Goal: Task Accomplishment & Management: Use online tool/utility

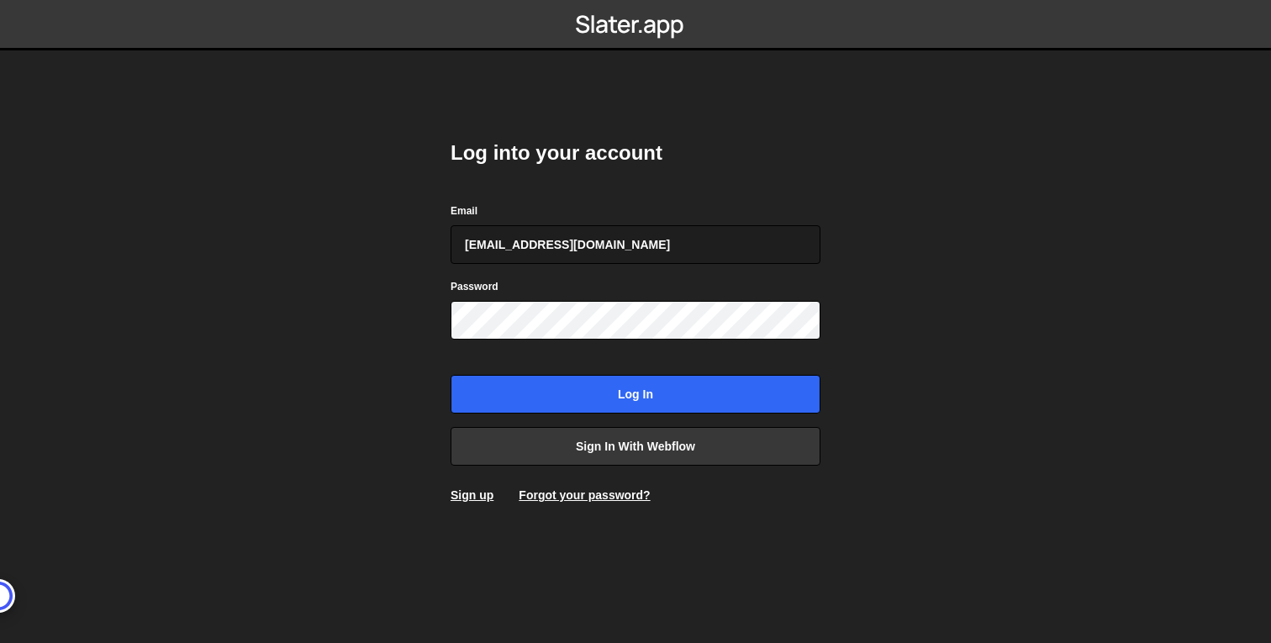
type input "[EMAIL_ADDRESS][DOMAIN_NAME]"
click at [451, 375] on input "Log in" at bounding box center [636, 394] width 370 height 39
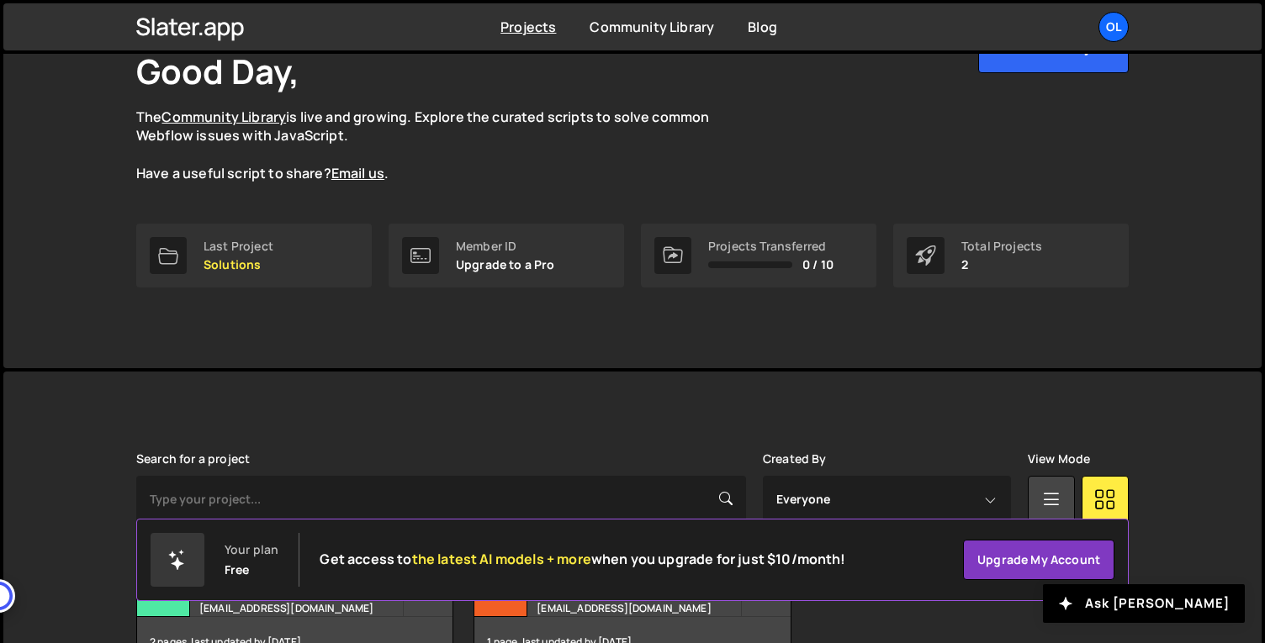
scroll to position [222, 0]
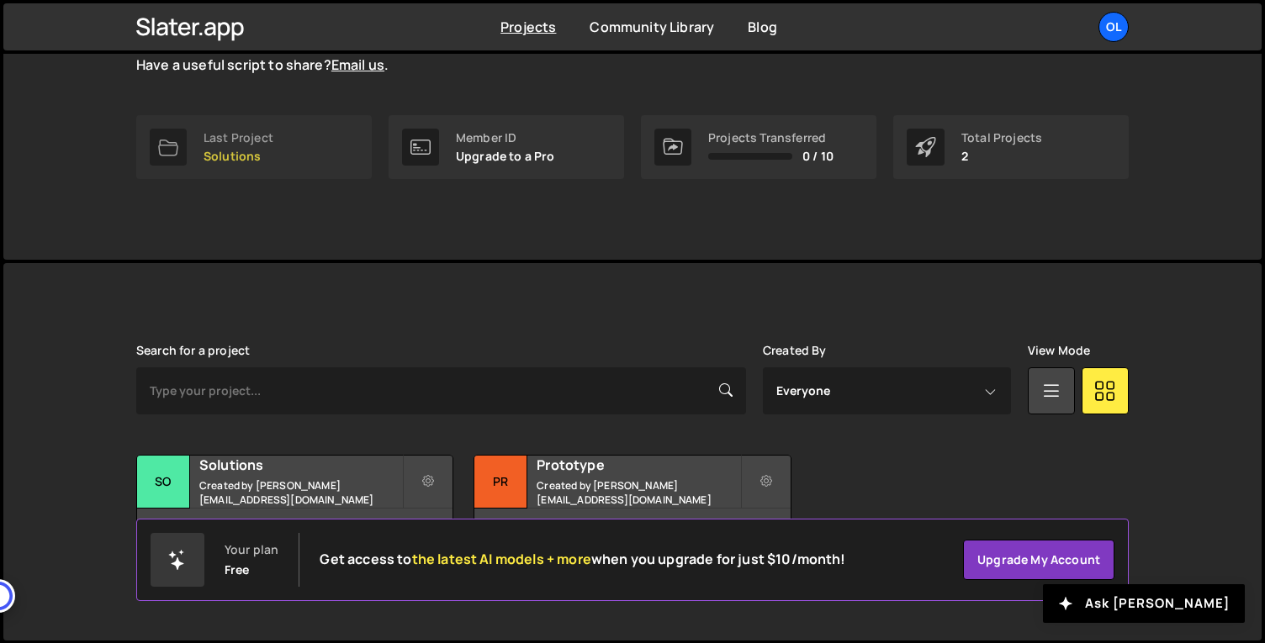
click at [304, 137] on link "Last Project Solutions" at bounding box center [253, 147] width 235 height 64
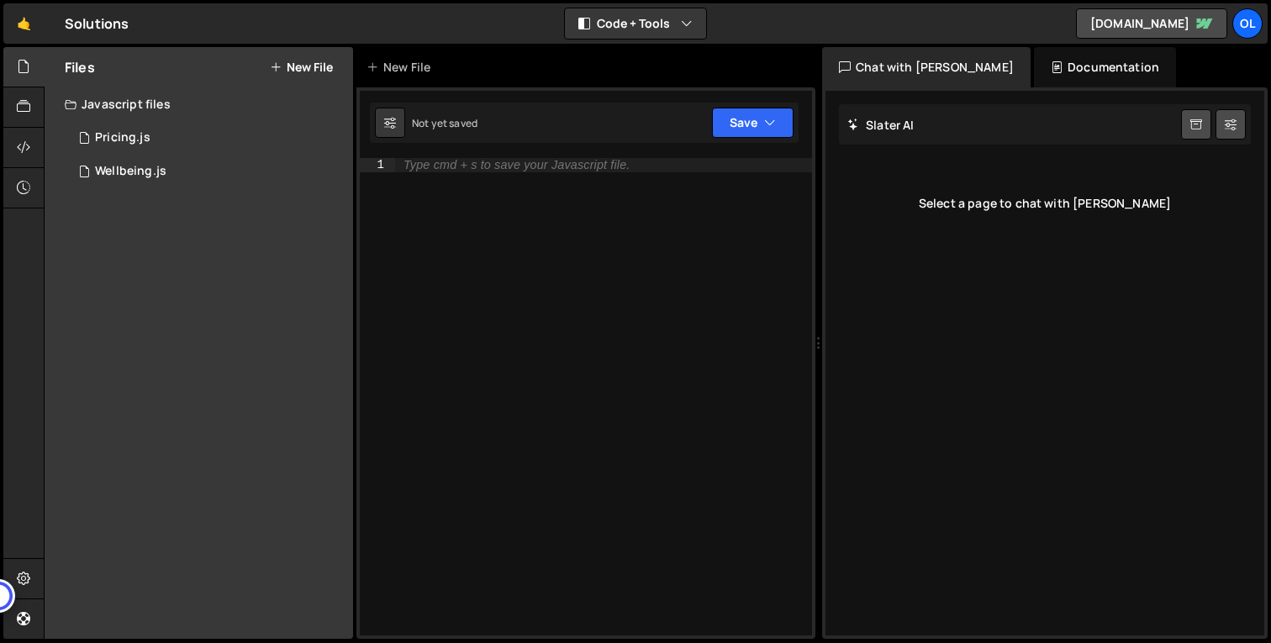
click at [277, 71] on icon at bounding box center [276, 67] width 12 height 13
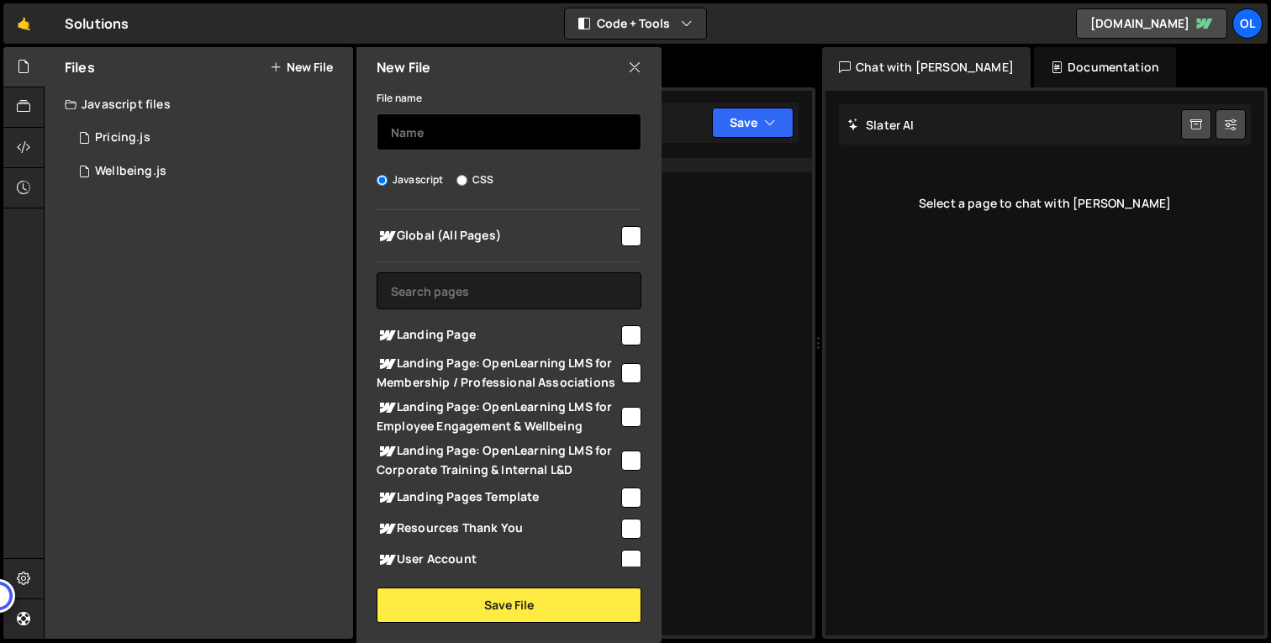
click at [456, 149] on input "text" at bounding box center [509, 132] width 265 height 37
type input "ROI"
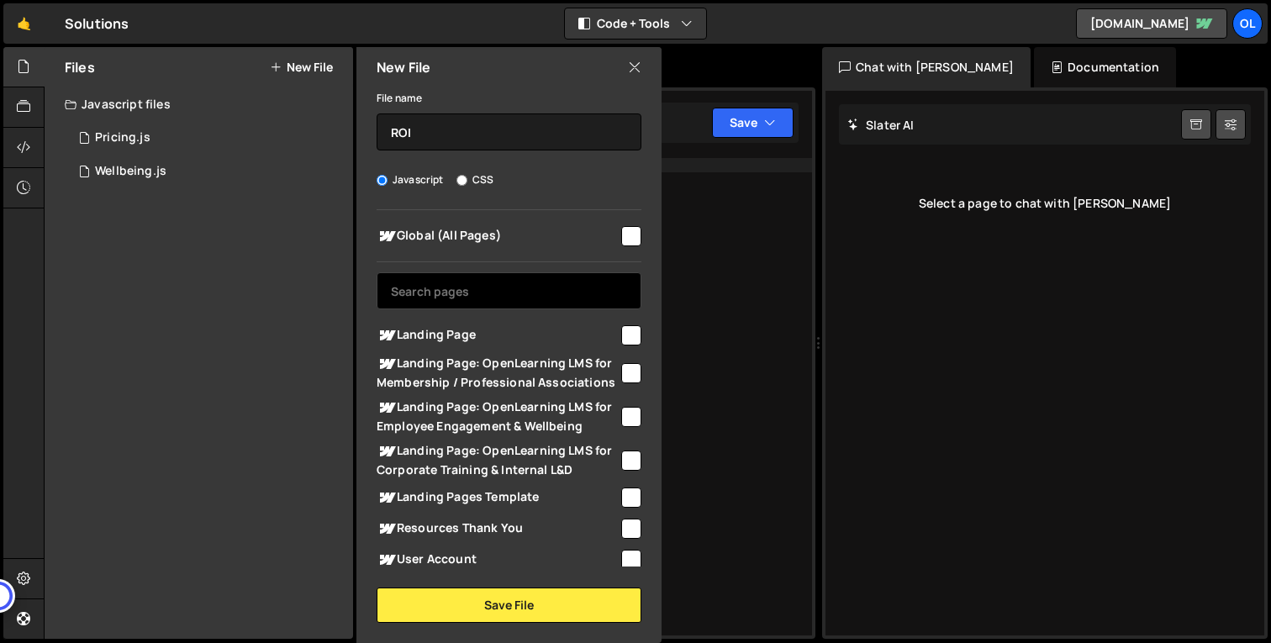
click at [533, 288] on input "text" at bounding box center [509, 290] width 265 height 37
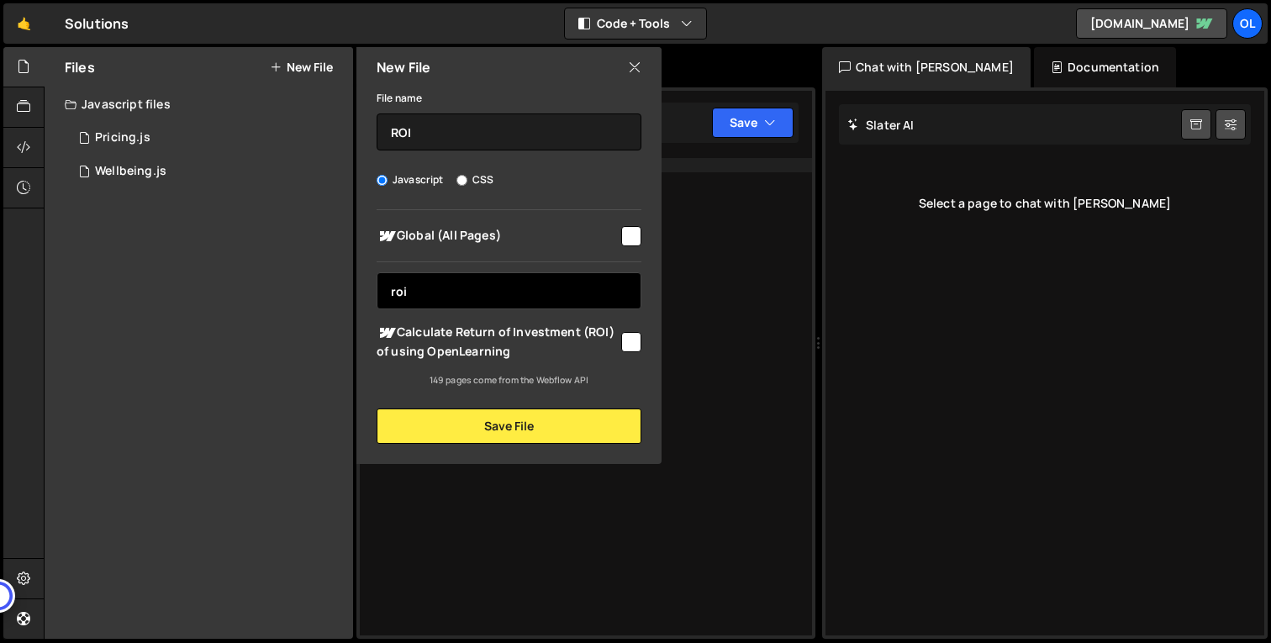
type input "roi"
click at [632, 343] on input "checkbox" at bounding box center [631, 342] width 20 height 20
checkbox input "true"
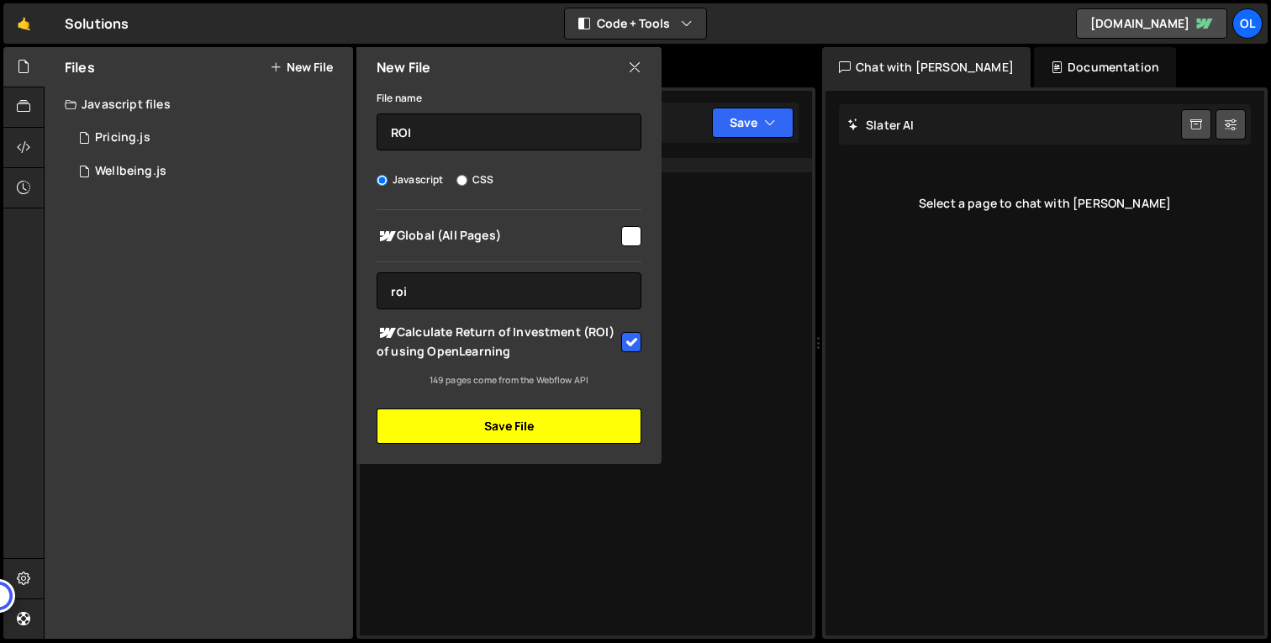
click at [587, 426] on button "Save File" at bounding box center [509, 426] width 265 height 35
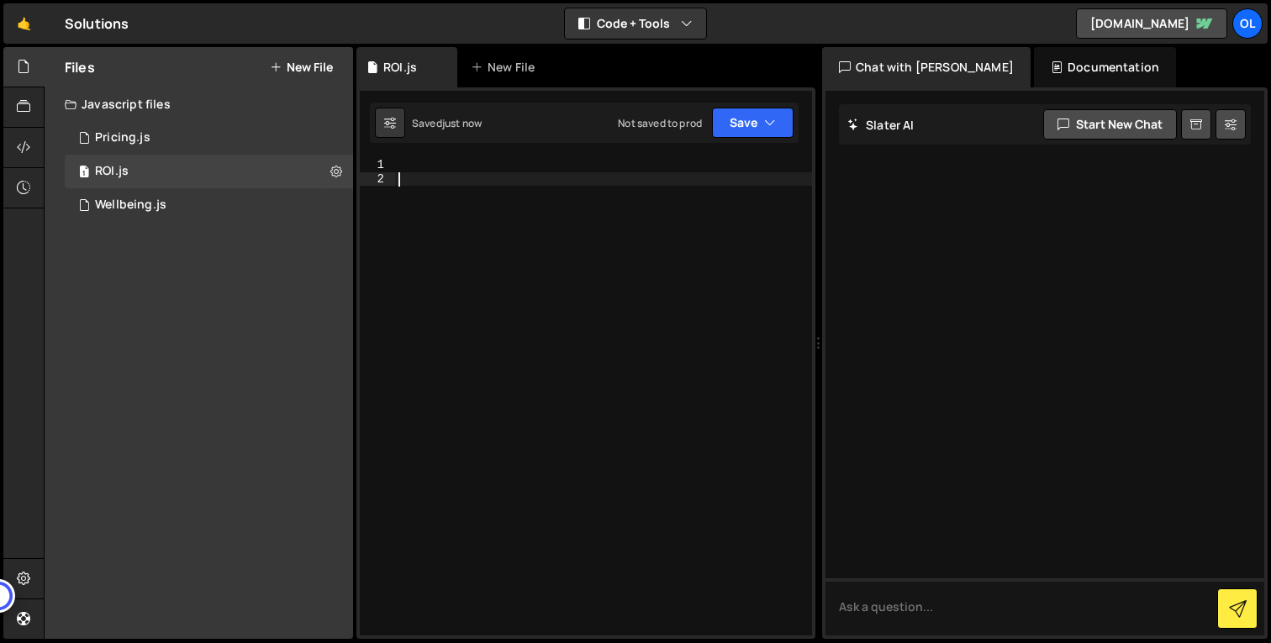
click at [658, 292] on div at bounding box center [603, 410] width 417 height 505
paste textarea "}"
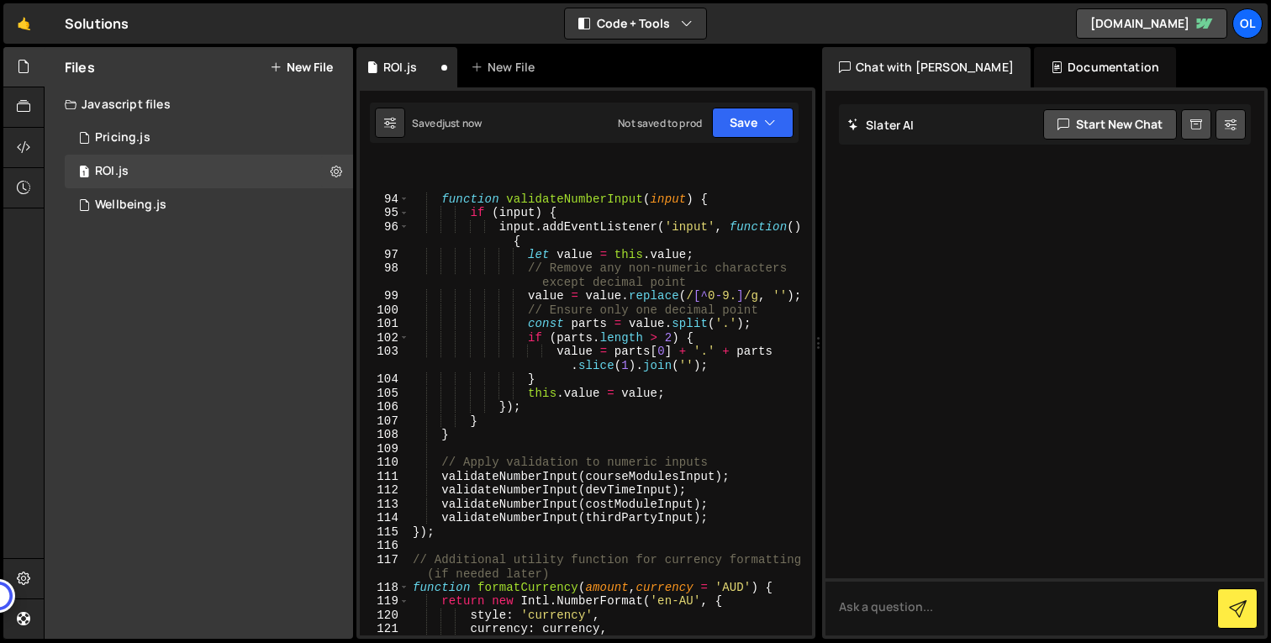
scroll to position [1811, 0]
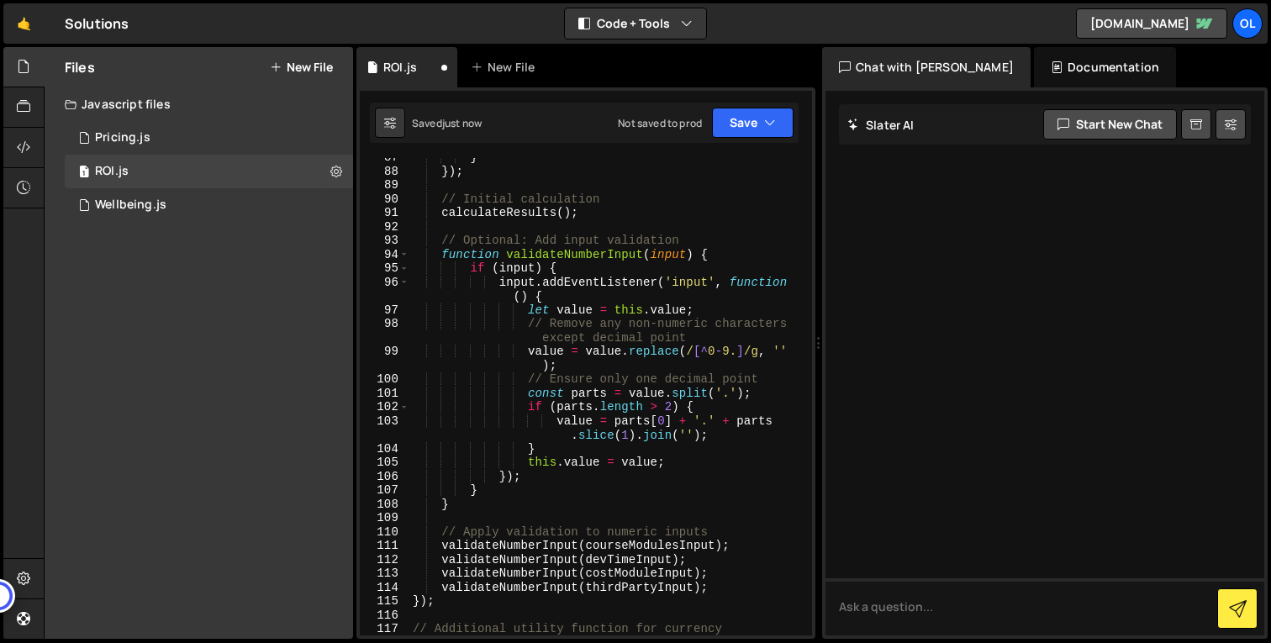
type textarea "}).format(amount); }"
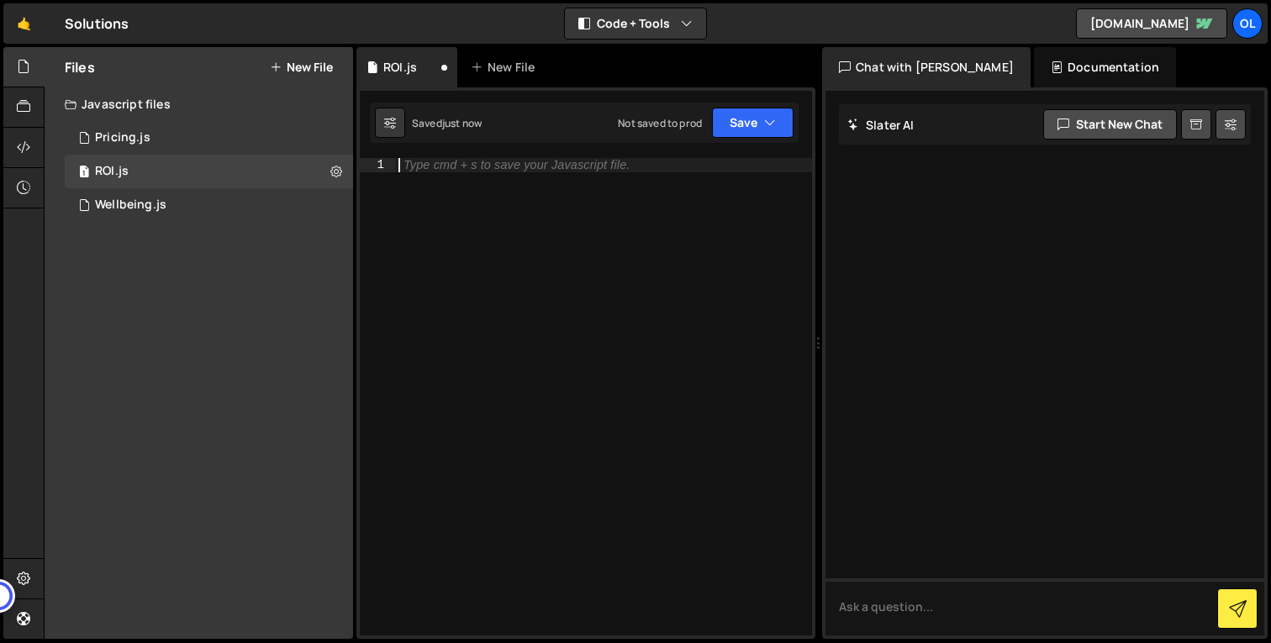
paste textarea "}"
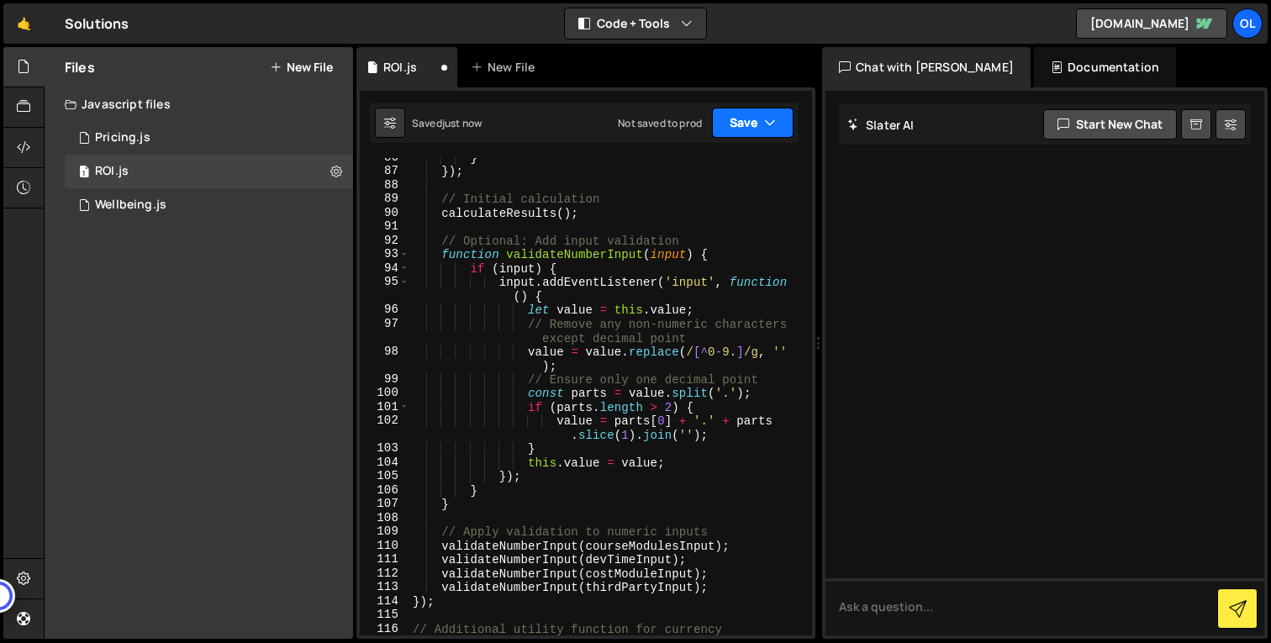
click at [732, 126] on button "Save" at bounding box center [753, 123] width 82 height 30
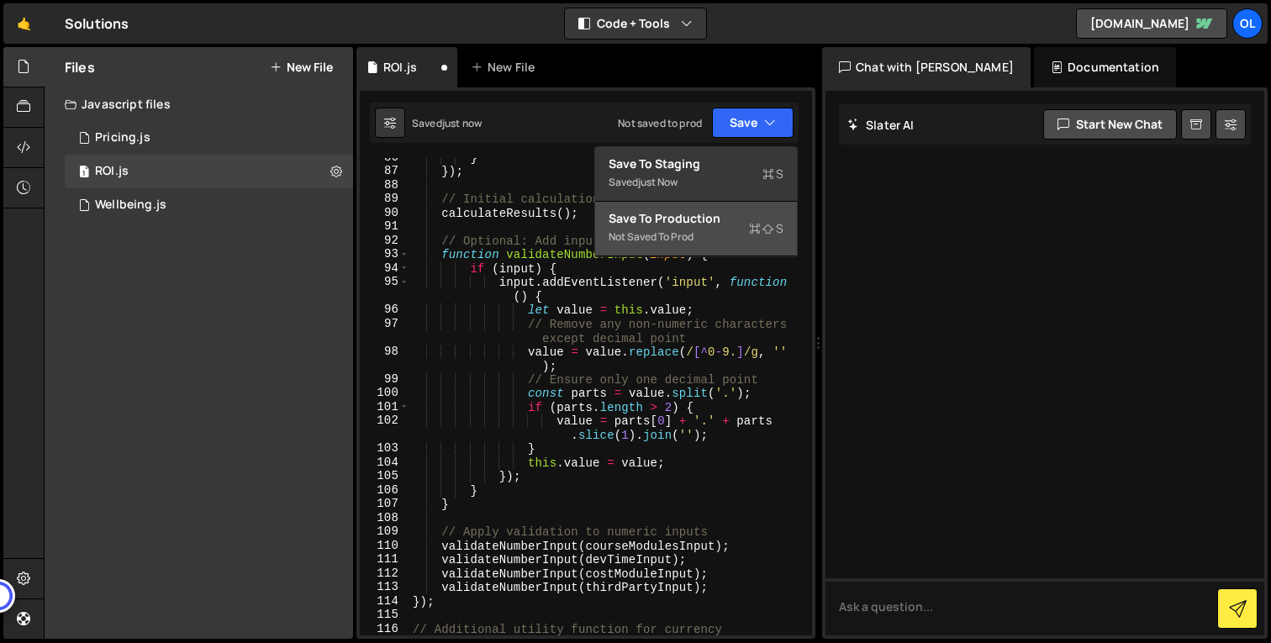
click at [722, 233] on div "Not saved to prod" at bounding box center [696, 237] width 175 height 20
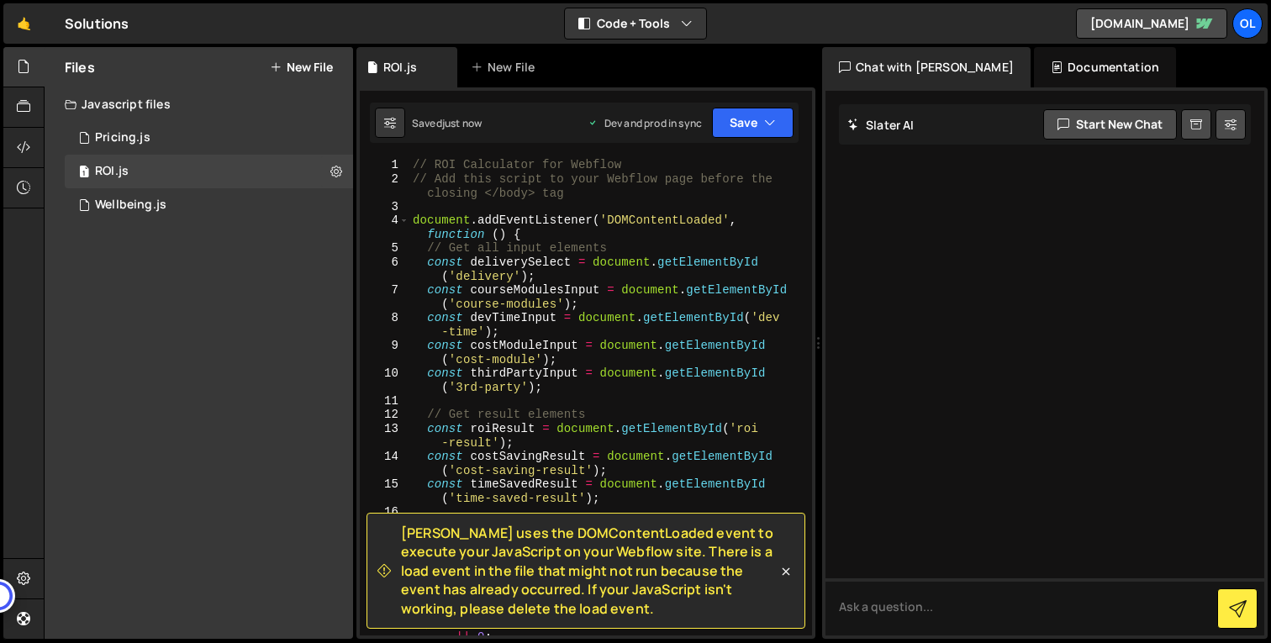
scroll to position [0, 0]
click at [547, 231] on div "// ROI Calculator for Webflow // Add this script to your Webflow page before th…" at bounding box center [607, 418] width 396 height 520
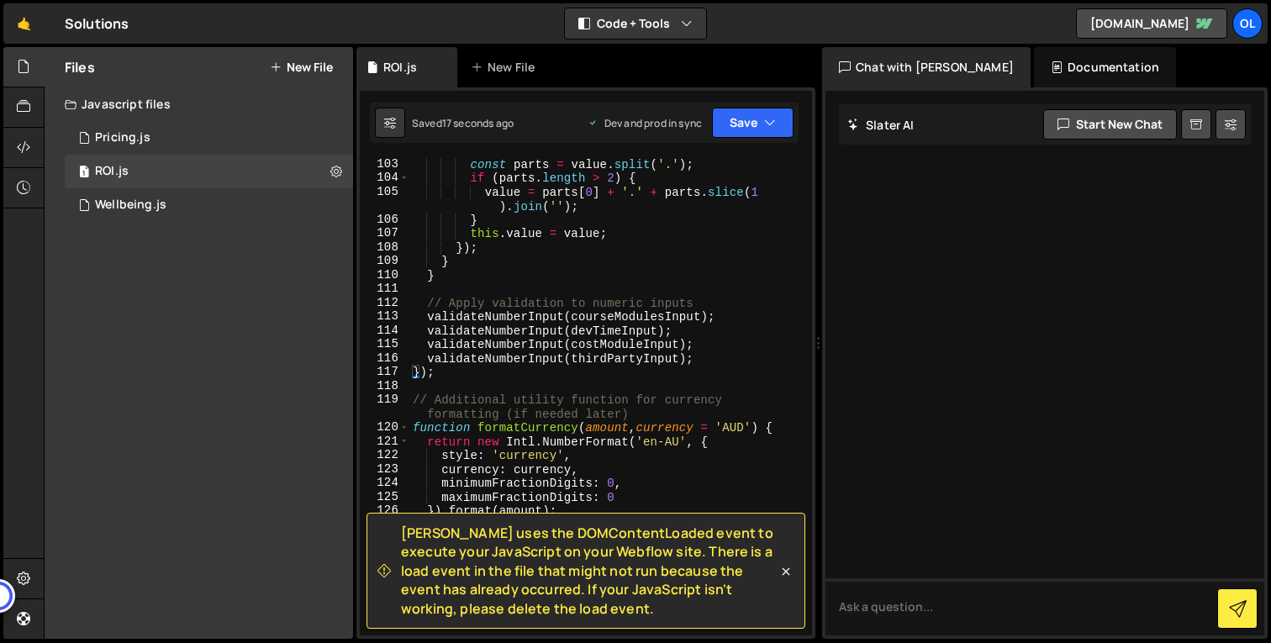
scroll to position [1930, 0]
click at [480, 369] on div "const parts = value . split ( '.' ) ; if ( parts . length > 2 ) { value = parts…" at bounding box center [607, 408] width 396 height 505
type textarea "});"
click at [335, 168] on icon at bounding box center [336, 171] width 12 height 16
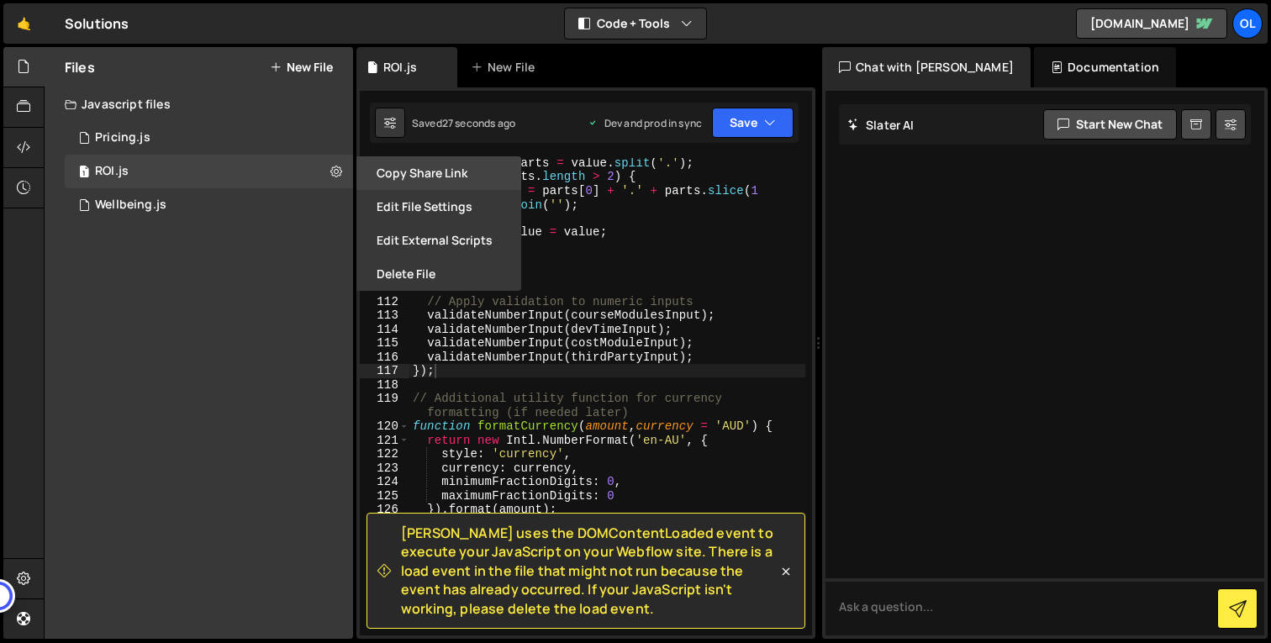
click at [409, 177] on button "Copy share link" at bounding box center [438, 173] width 165 height 34
click at [19, 135] on div at bounding box center [23, 148] width 41 height 40
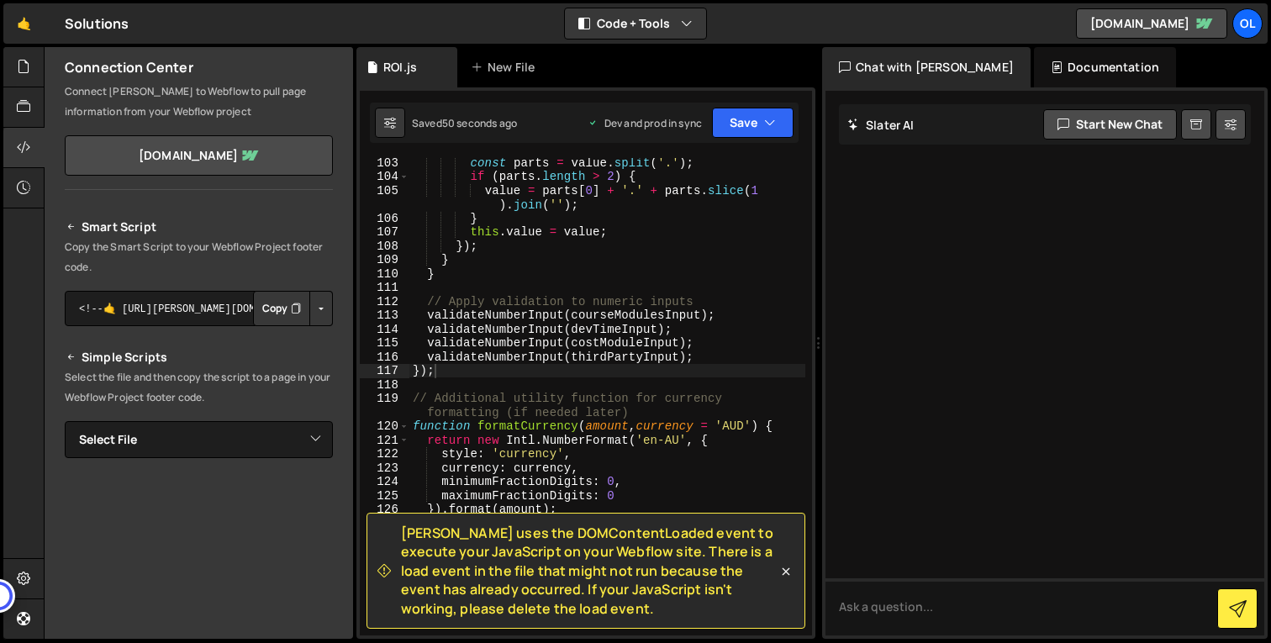
scroll to position [50, 0]
click at [261, 307] on button "Copy" at bounding box center [281, 305] width 57 height 35
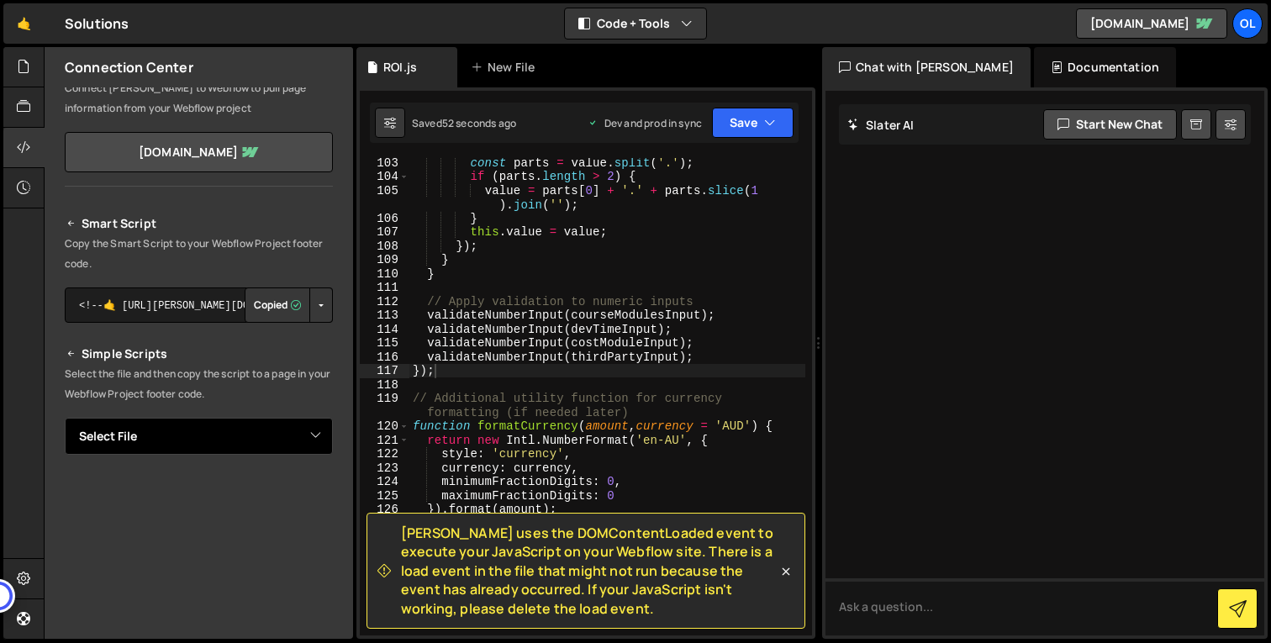
click at [251, 430] on select "Select File Pricing.js Wellbeing.js ROI.js" at bounding box center [199, 436] width 268 height 37
select select "45393"
click at [65, 418] on select "Select File Pricing.js Wellbeing.js ROI.js" at bounding box center [199, 436] width 268 height 37
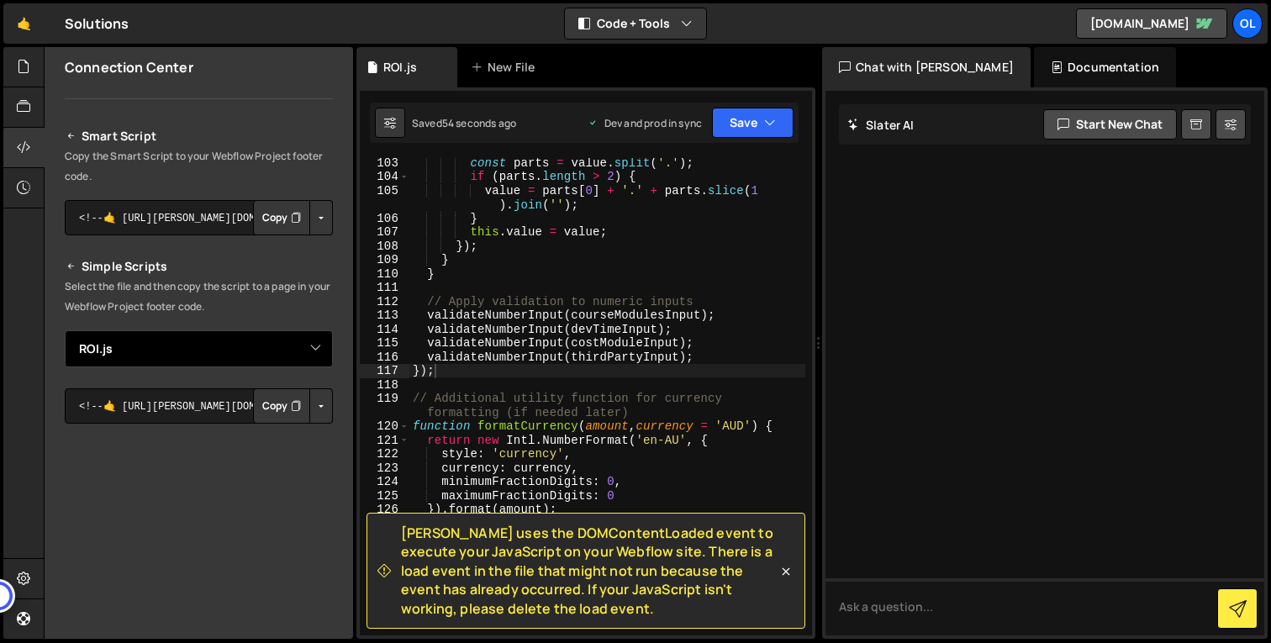
scroll to position [153, 0]
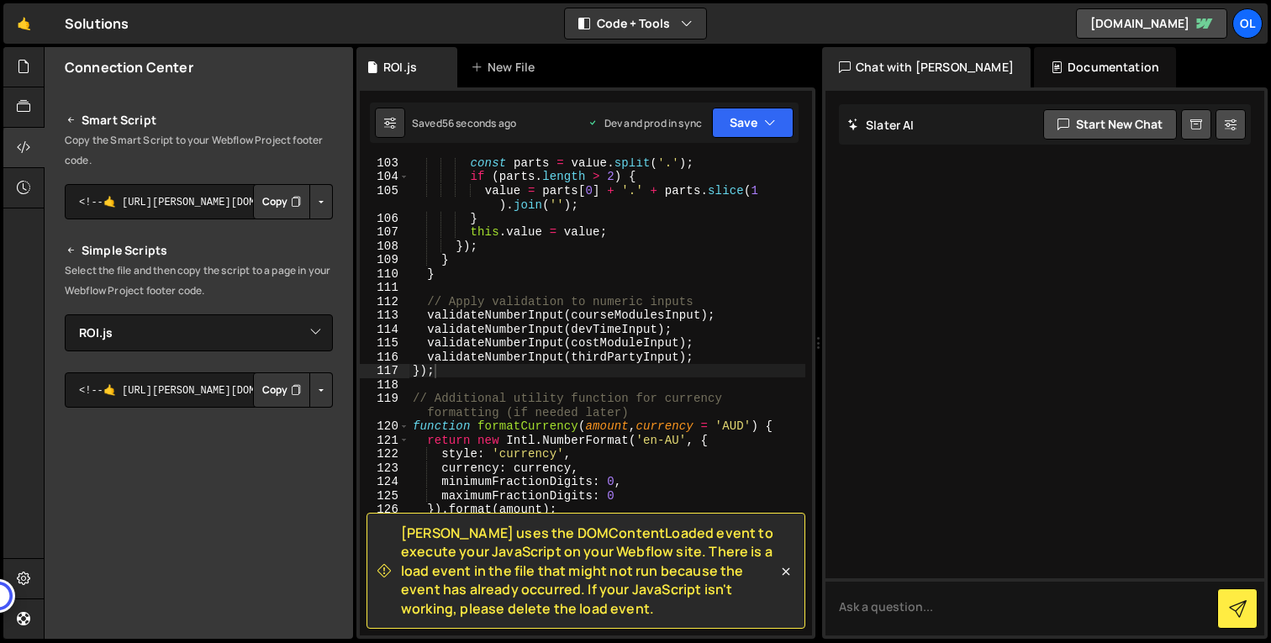
click at [259, 397] on button "Copy" at bounding box center [281, 389] width 57 height 35
drag, startPoint x: 721, startPoint y: 362, endPoint x: 718, endPoint y: 372, distance: 10.6
click at [718, 372] on div "const parts = value . split ( '.' ) ; if ( parts . length > 2 ) { value = parts…" at bounding box center [607, 408] width 396 height 505
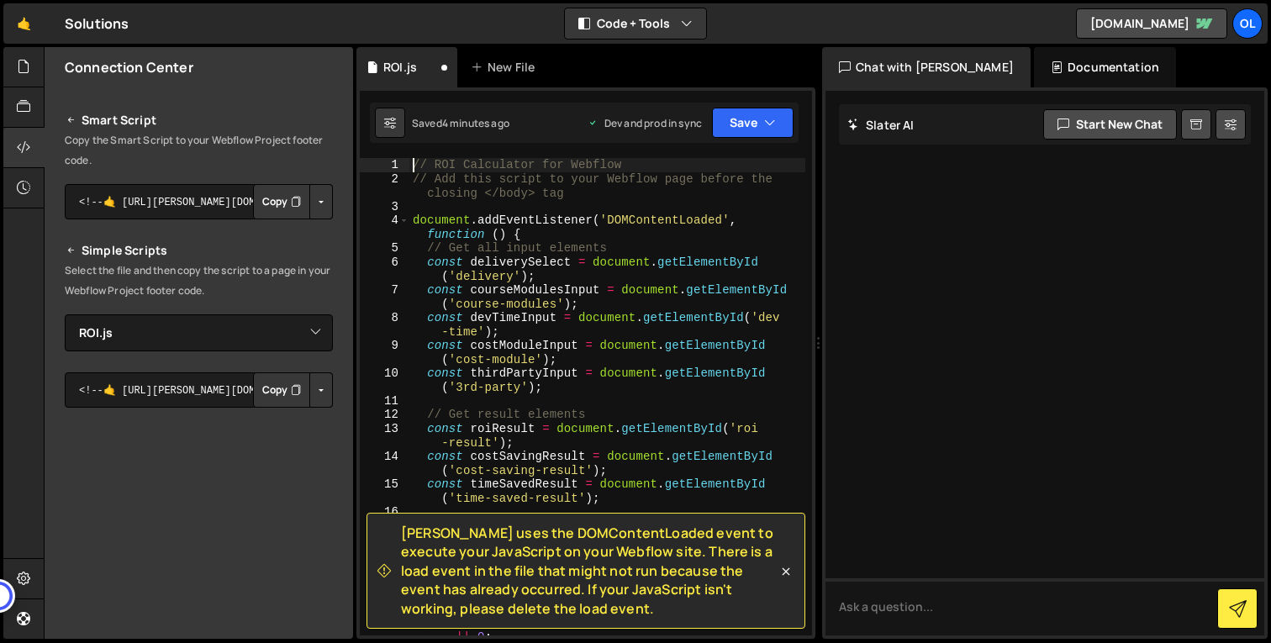
scroll to position [0, 0]
click at [763, 223] on div "// ROI Calculator for Webflow // Add this script to your Webflow page before th…" at bounding box center [607, 418] width 396 height 520
click at [715, 224] on div "// ROI Calculator for Webflow // Add this script to your Webflow page before th…" at bounding box center [607, 418] width 396 height 520
click at [715, 227] on div "// ROI Calculator for Webflow // Add this script to your Webflow page before th…" at bounding box center [607, 418] width 396 height 520
click at [705, 234] on div "// ROI Calculator for Webflow // Add this script to your Webflow page before th…" at bounding box center [607, 418] width 396 height 520
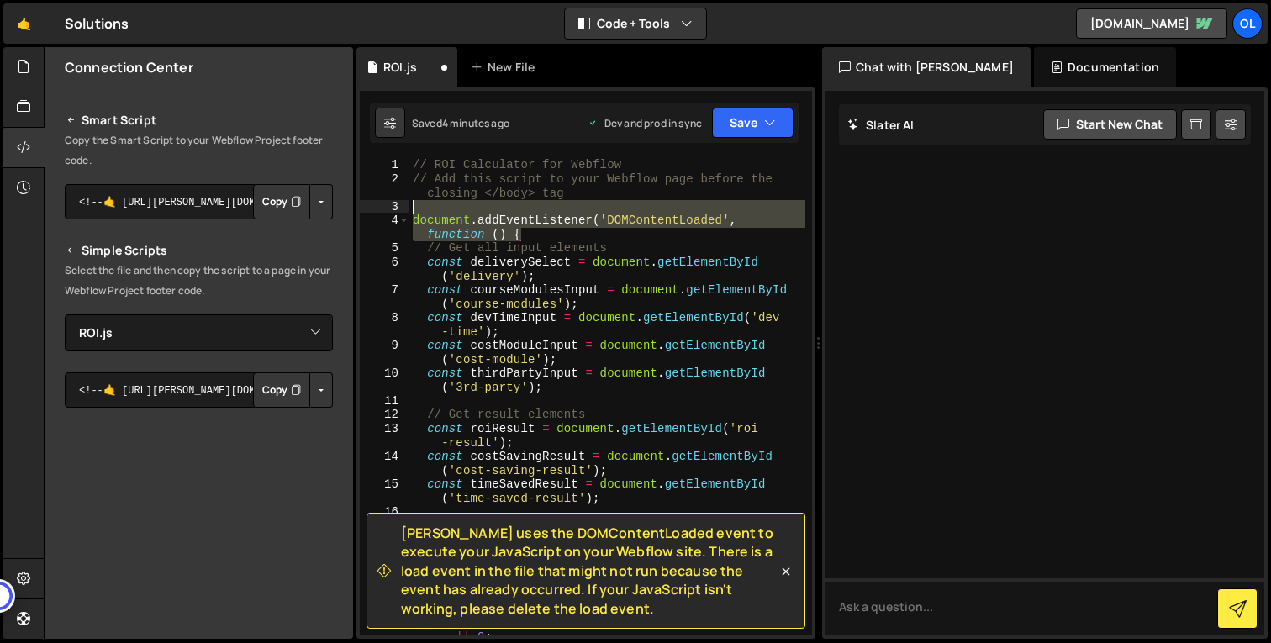
click at [687, 203] on div "// ROI Calculator for Webflow // Add this script to your Webflow page before th…" at bounding box center [607, 418] width 396 height 520
type textarea "document.addEventListener('DOMContentLoaded', function () {"
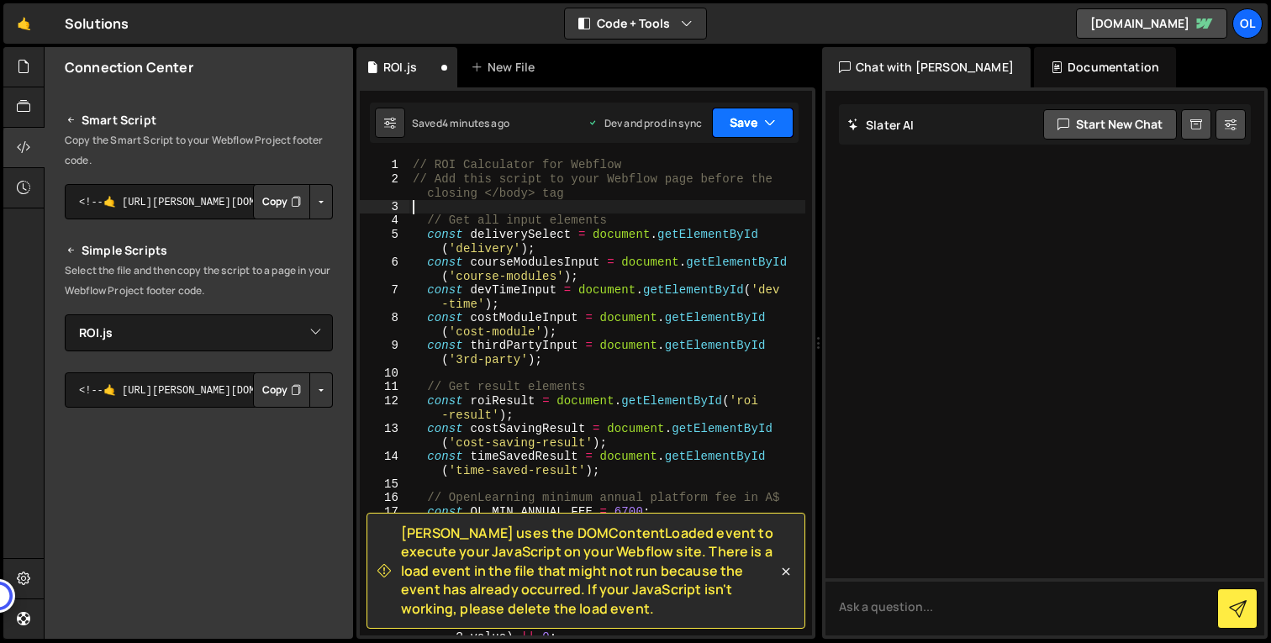
click at [737, 116] on button "Save" at bounding box center [753, 123] width 82 height 30
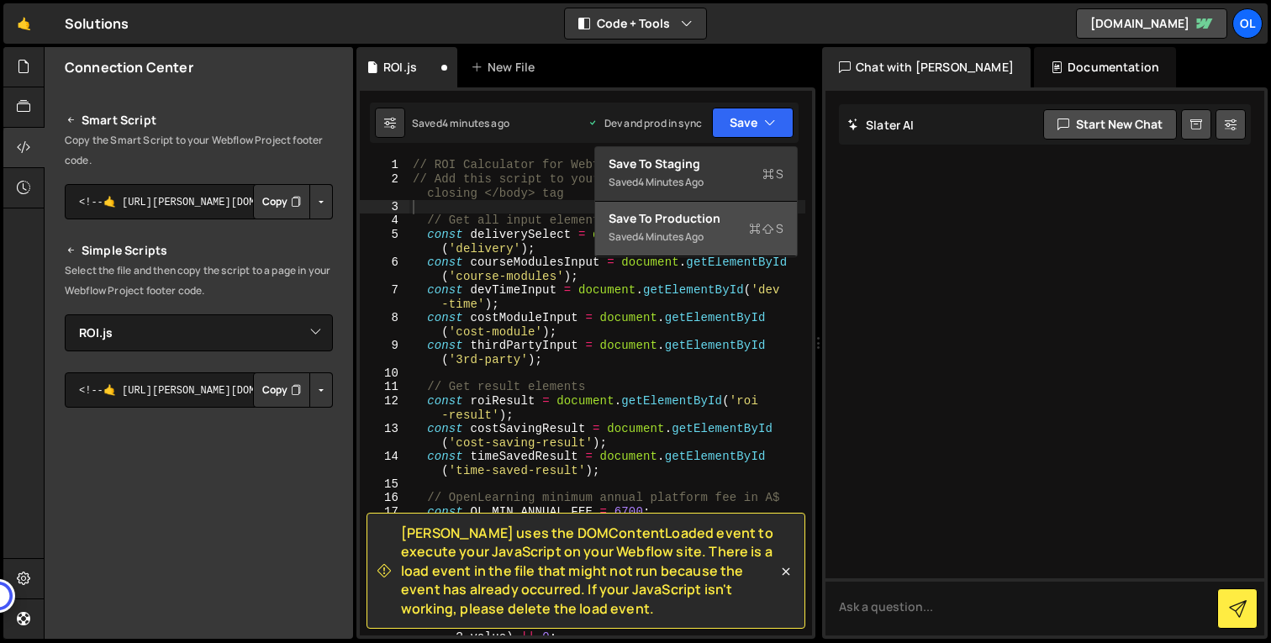
click at [703, 218] on div "Save to Production S" at bounding box center [696, 218] width 175 height 17
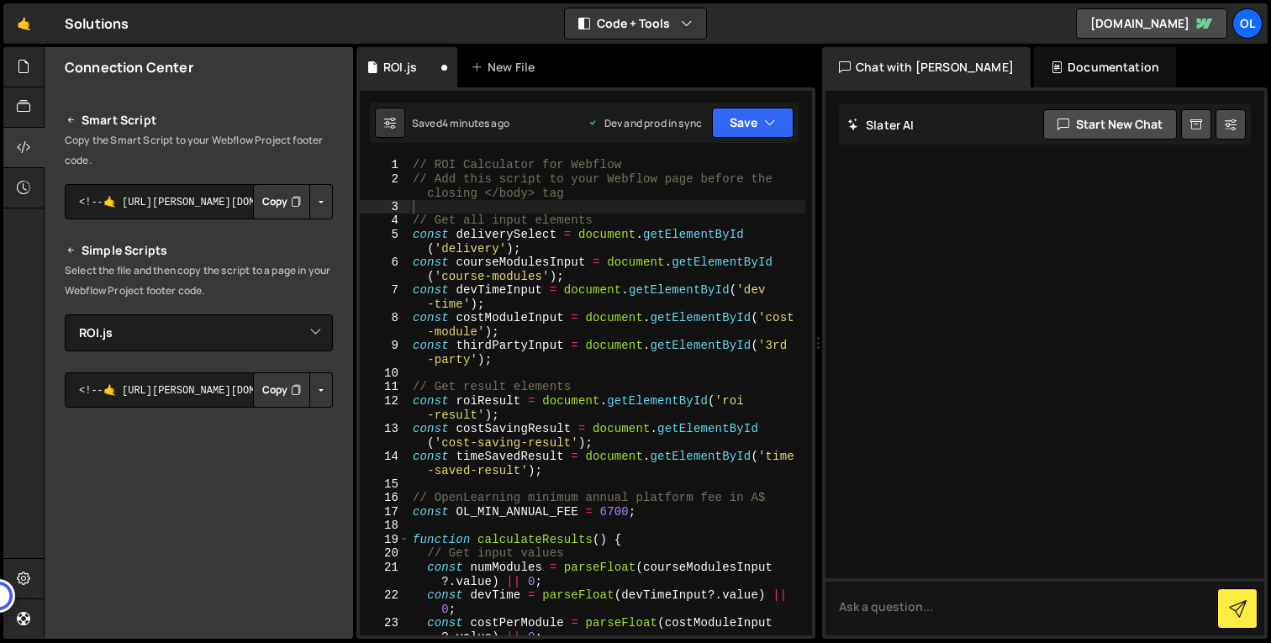
click at [674, 319] on div "// ROI Calculator for Webflow // Add this script to your Webflow page before th…" at bounding box center [607, 418] width 396 height 520
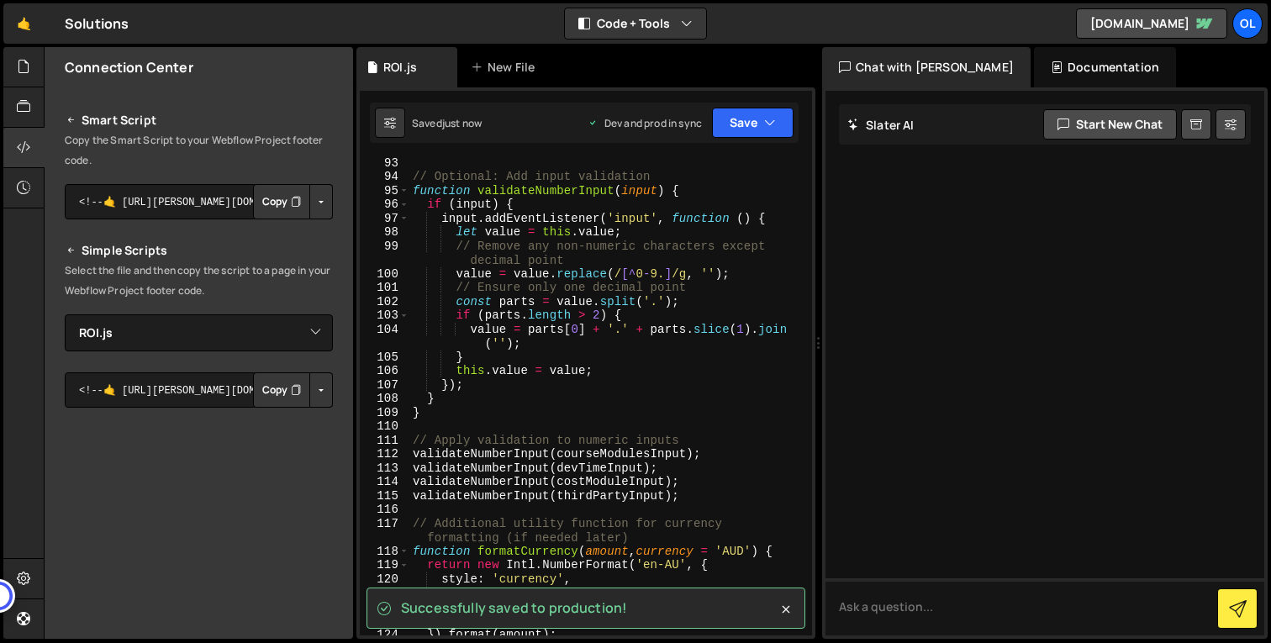
scroll to position [1736, 0]
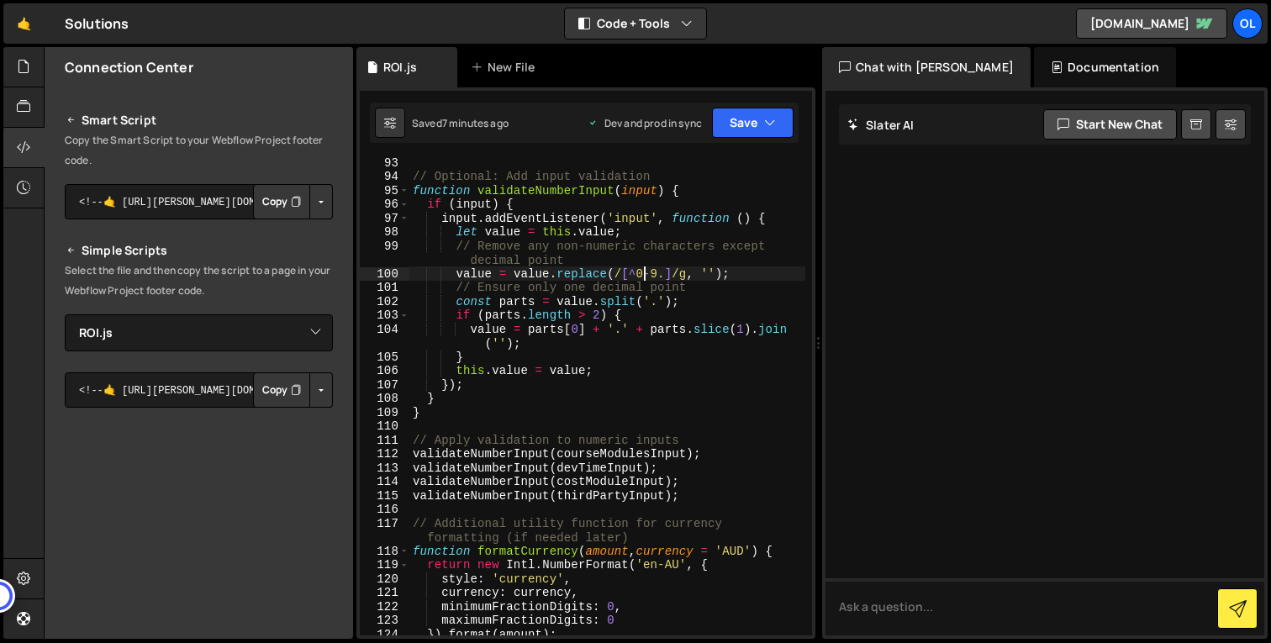
click at [646, 270] on div "// Optional: Add input validation function validateNumberInput ( input ) { if (…" at bounding box center [607, 408] width 396 height 505
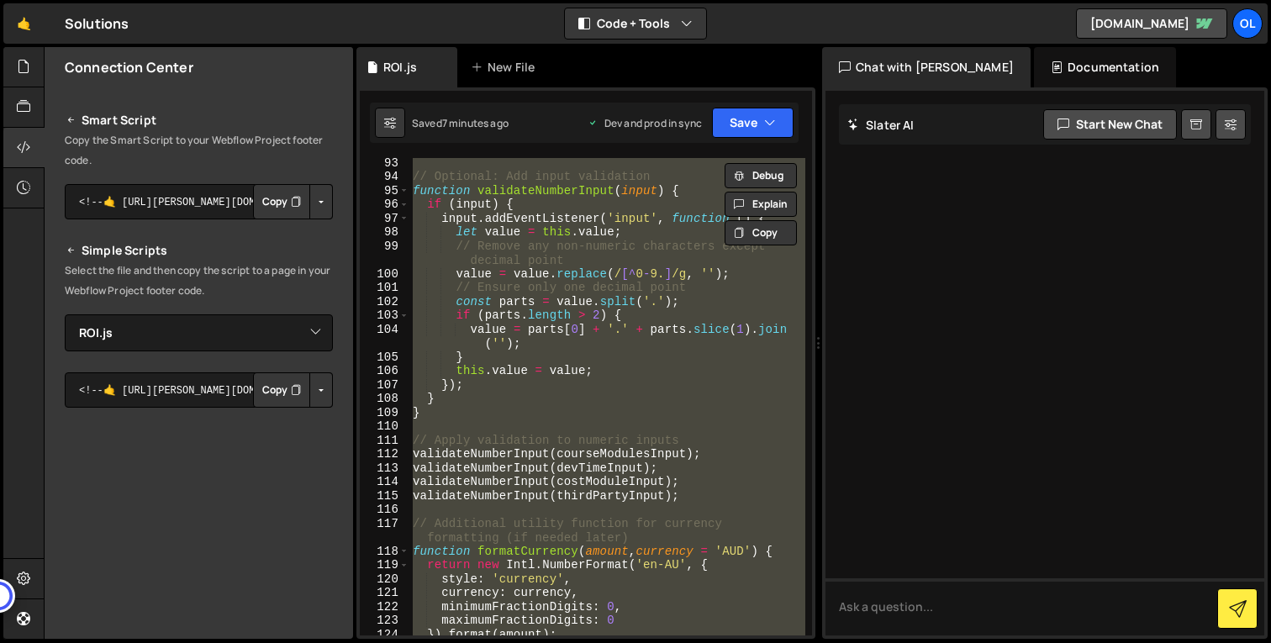
paste textarea
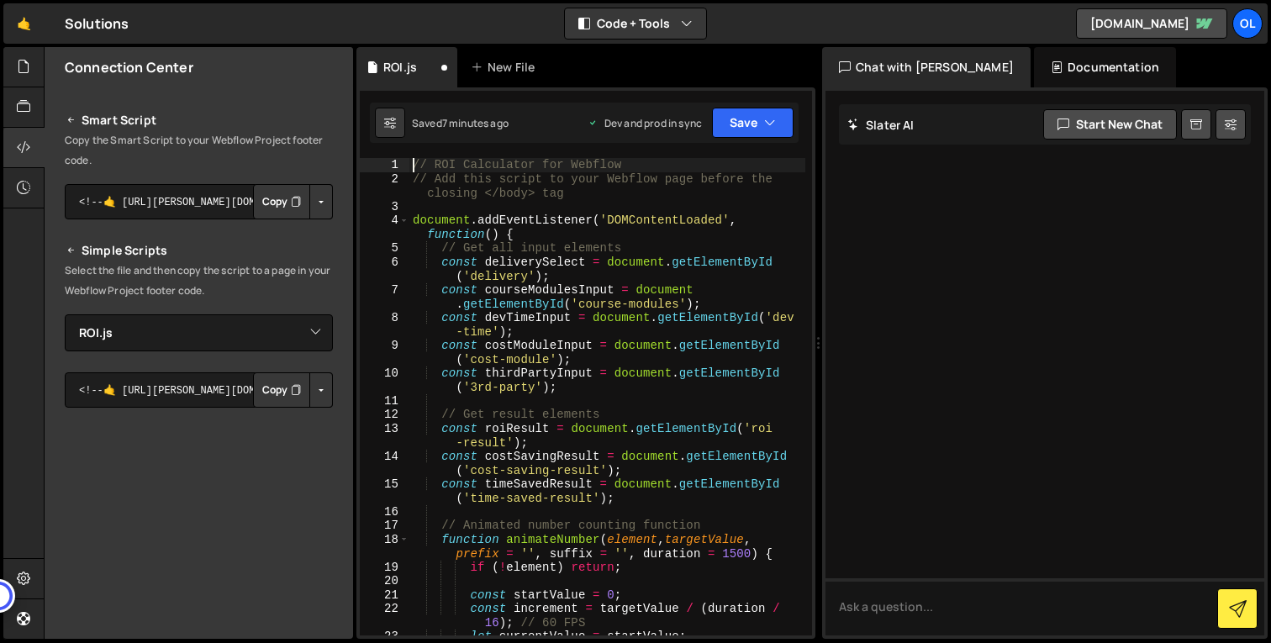
scroll to position [0, 0]
click at [541, 232] on div "// ROI Calculator for Webflow // Add this script to your Webflow page before th…" at bounding box center [607, 410] width 396 height 505
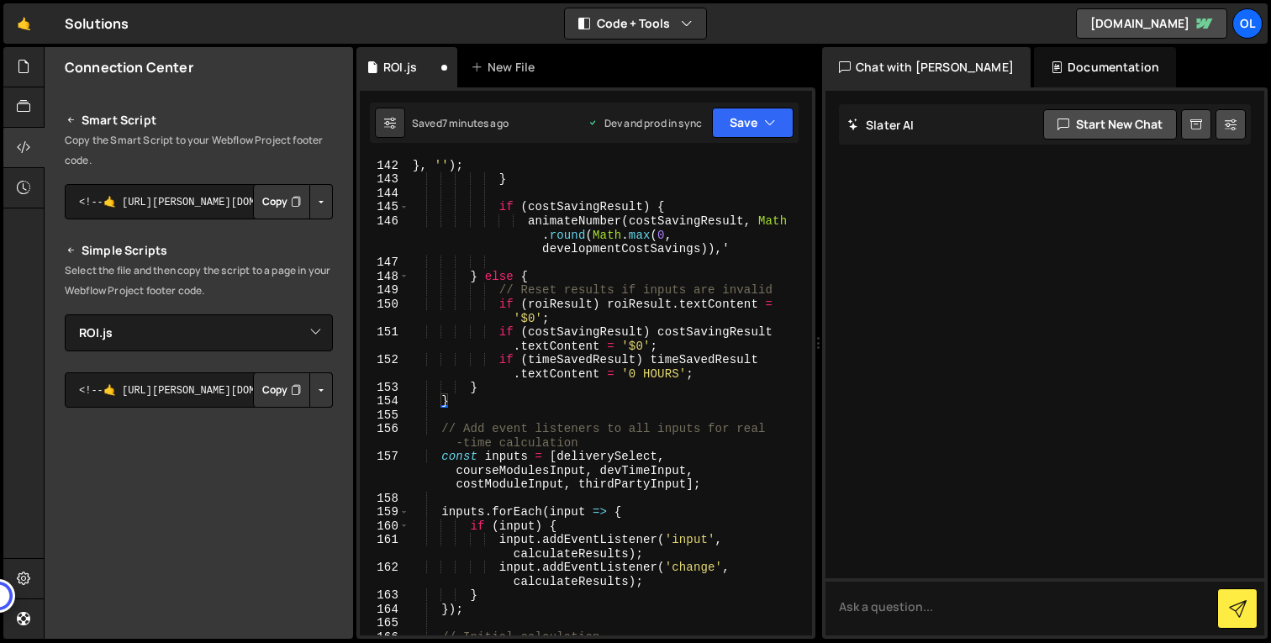
scroll to position [2689, 0]
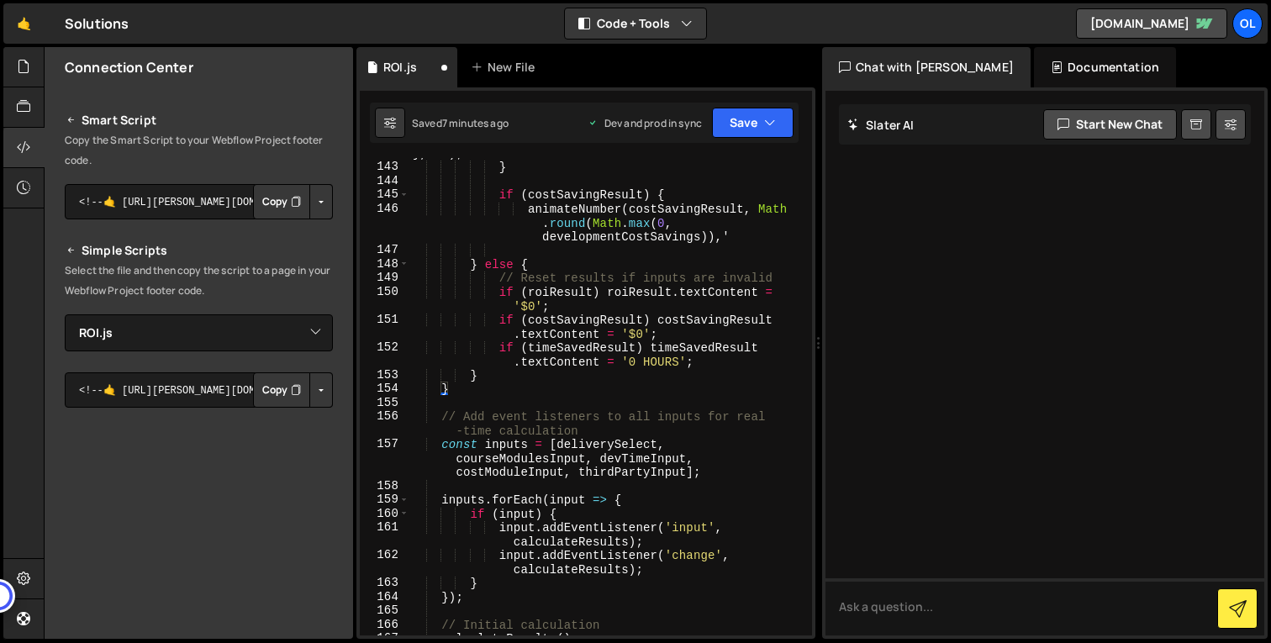
click at [460, 391] on div "} , '' ) ; } if ( costSavingResult ) { animateNumber ( costSavingResult , Math …" at bounding box center [607, 398] width 396 height 505
click at [482, 383] on div "} , '' ) ; } if ( costSavingResult ) { animateNumber ( costSavingResult , Math …" at bounding box center [607, 398] width 396 height 505
click at [492, 373] on div "} , '' ) ; } if ( costSavingResult ) { animateNumber ( costSavingResult , Math …" at bounding box center [607, 398] width 396 height 505
click at [473, 391] on div "} , '' ) ; } if ( costSavingResult ) { animateNumber ( costSavingResult , Math …" at bounding box center [607, 398] width 396 height 505
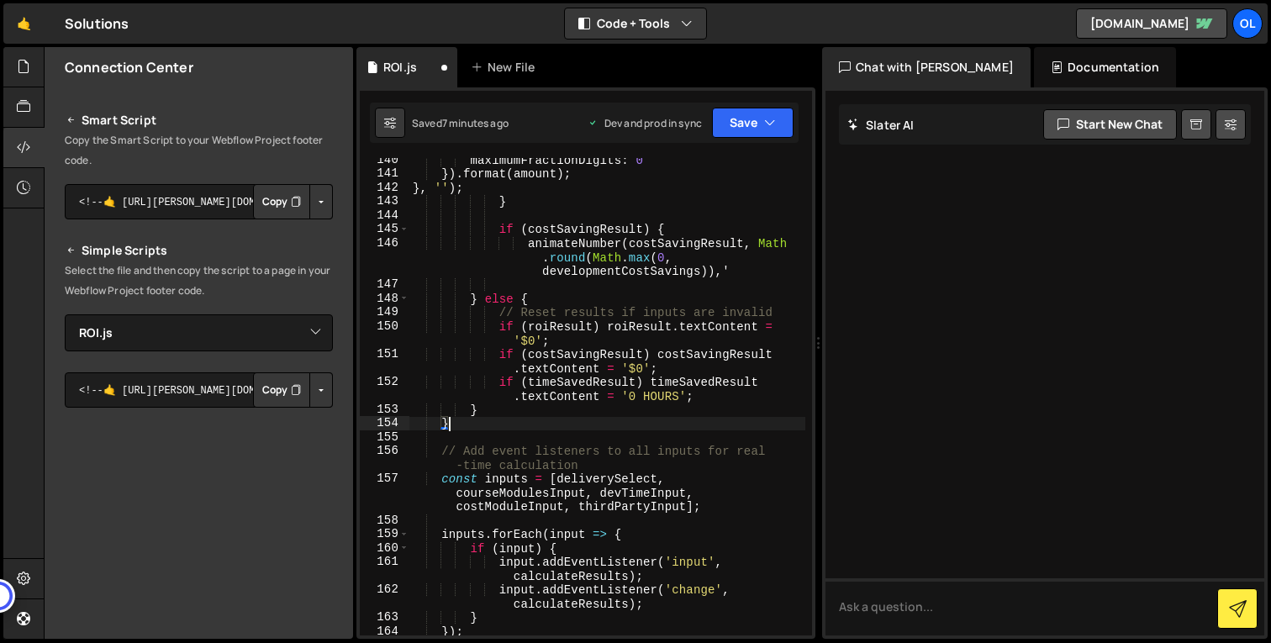
scroll to position [2656, 0]
click at [495, 409] on div "maximumFractionDigits : 0 }) . format ( amount ) ; } , '' ) ; } if ( costSaving…" at bounding box center [607, 403] width 396 height 505
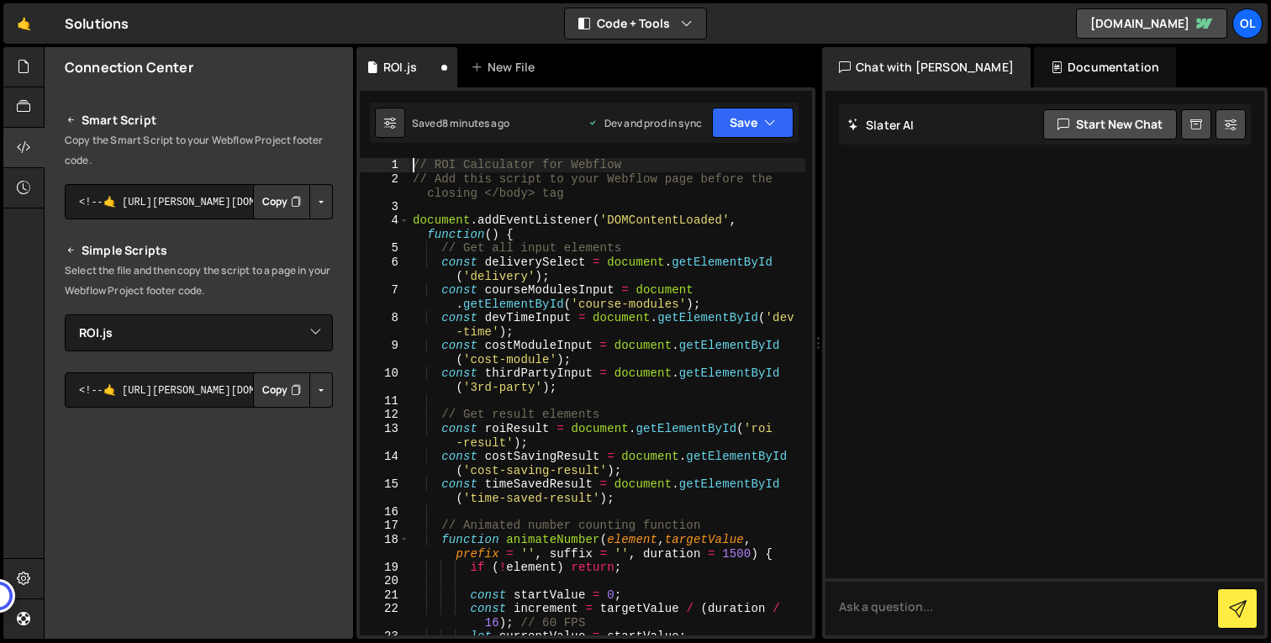
scroll to position [0, 0]
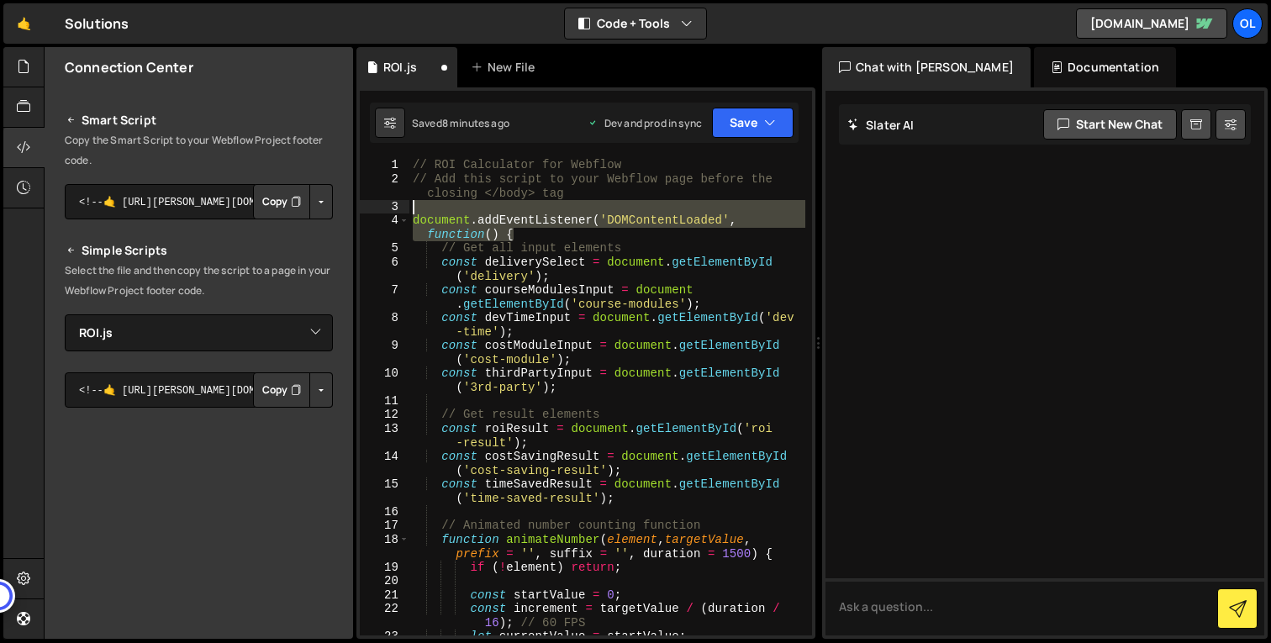
drag, startPoint x: 526, startPoint y: 233, endPoint x: 525, endPoint y: 207, distance: 26.1
click at [525, 207] on div "// ROI Calculator for Webflow // Add this script to your Webflow page before th…" at bounding box center [607, 410] width 396 height 505
type textarea "document.addEventListener('DOMContentLoaded', function() {"
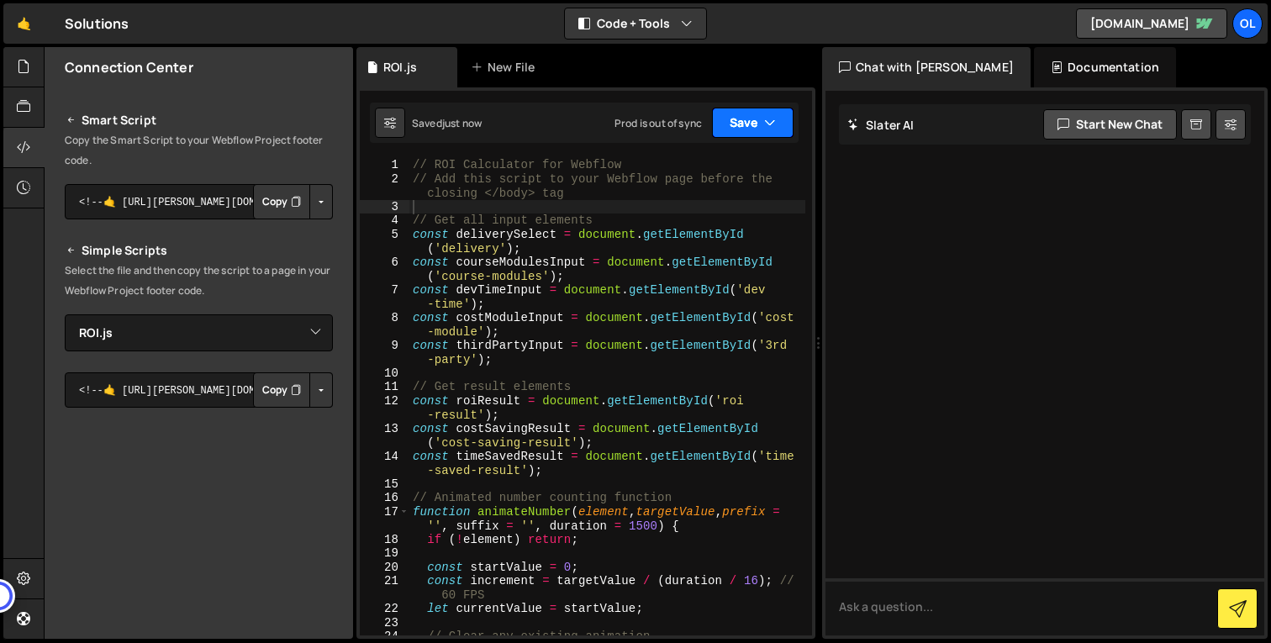
click at [771, 133] on button "Save" at bounding box center [753, 123] width 82 height 30
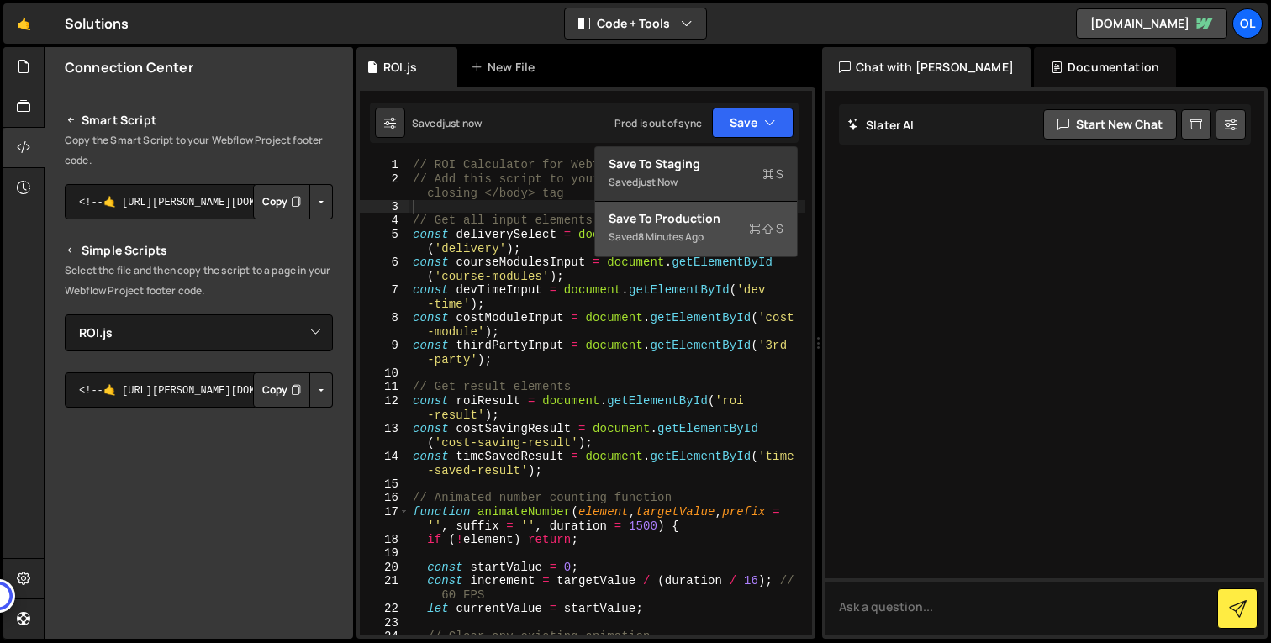
click at [719, 239] on div "Saved 8 minutes ago" at bounding box center [696, 237] width 175 height 20
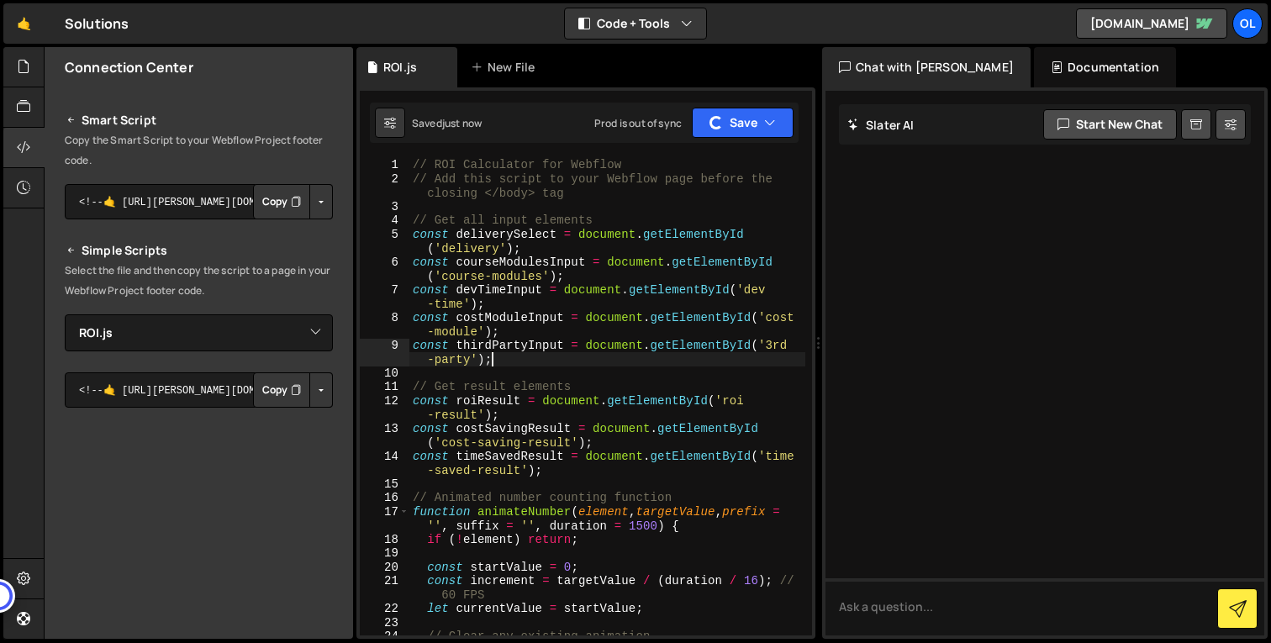
click at [645, 355] on div "// ROI Calculator for Webflow // Add this script to your Webflow page before th…" at bounding box center [607, 410] width 396 height 505
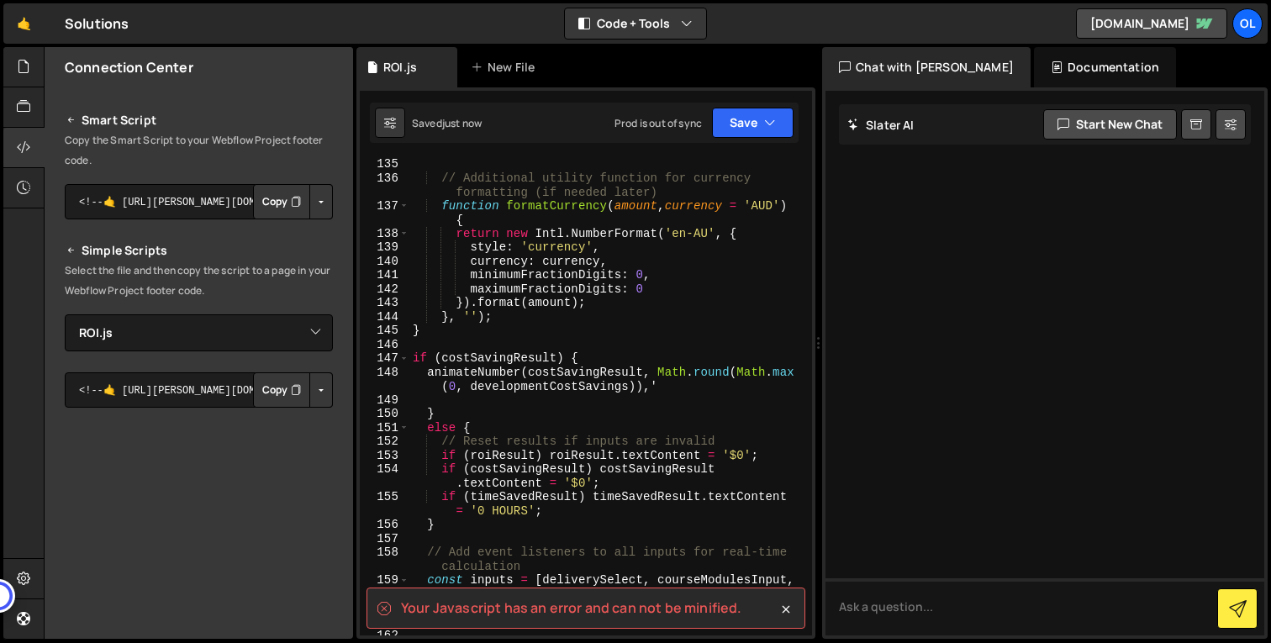
scroll to position [2387, 0]
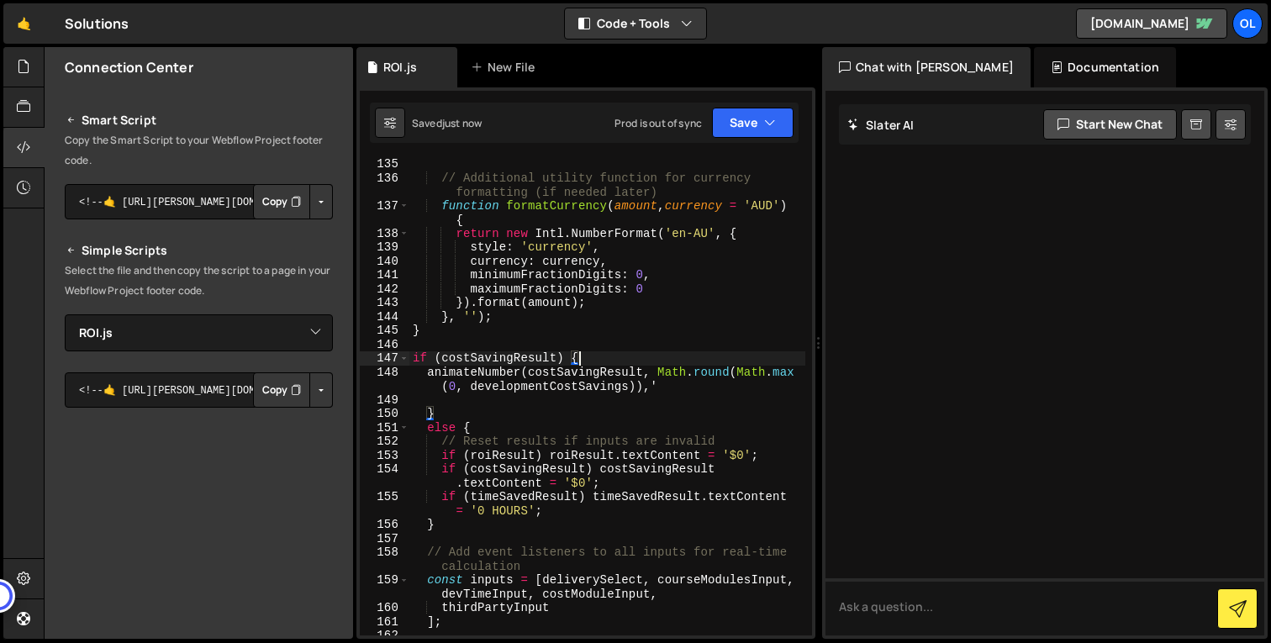
click at [645, 355] on div "// Additional utility function for currency formatting (if needed later) functi…" at bounding box center [607, 409] width 396 height 505
type textarea "if (costSavingResult) {"
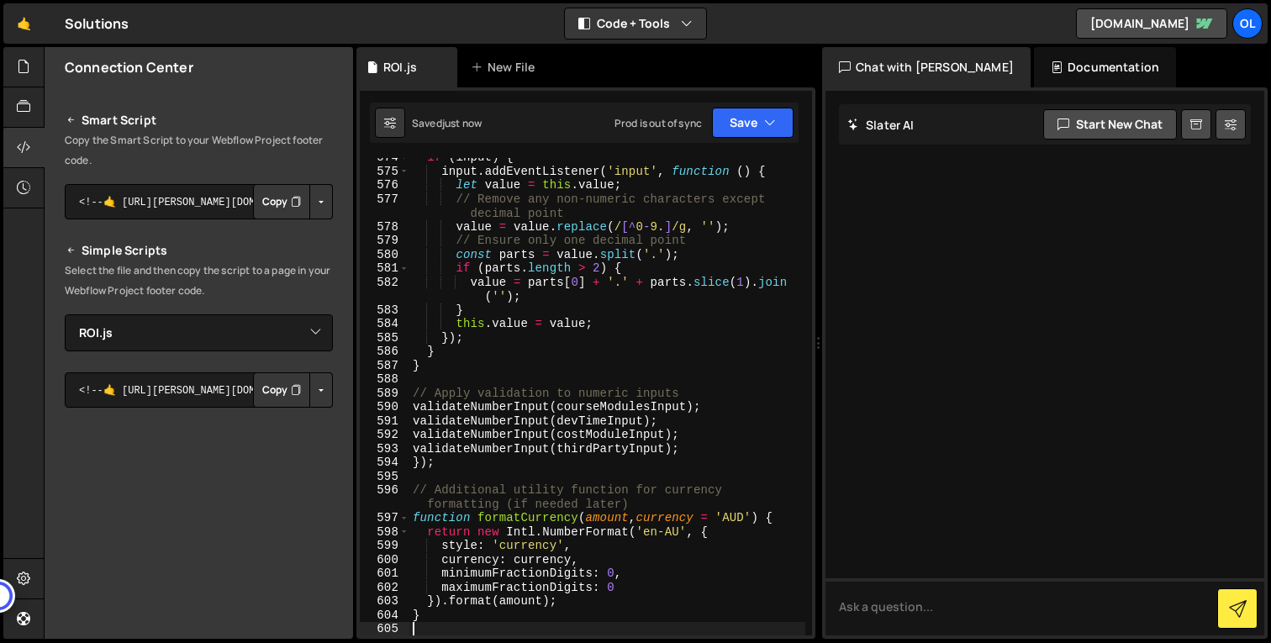
scroll to position [0, 0]
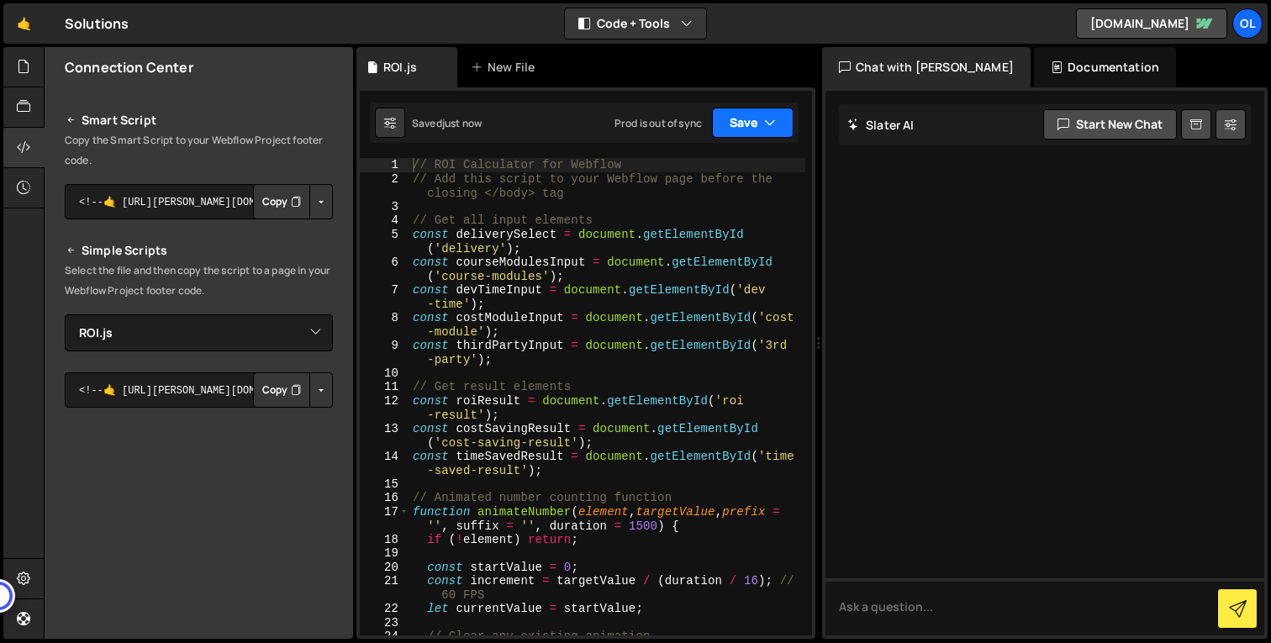
click at [784, 127] on button "Save" at bounding box center [753, 123] width 82 height 30
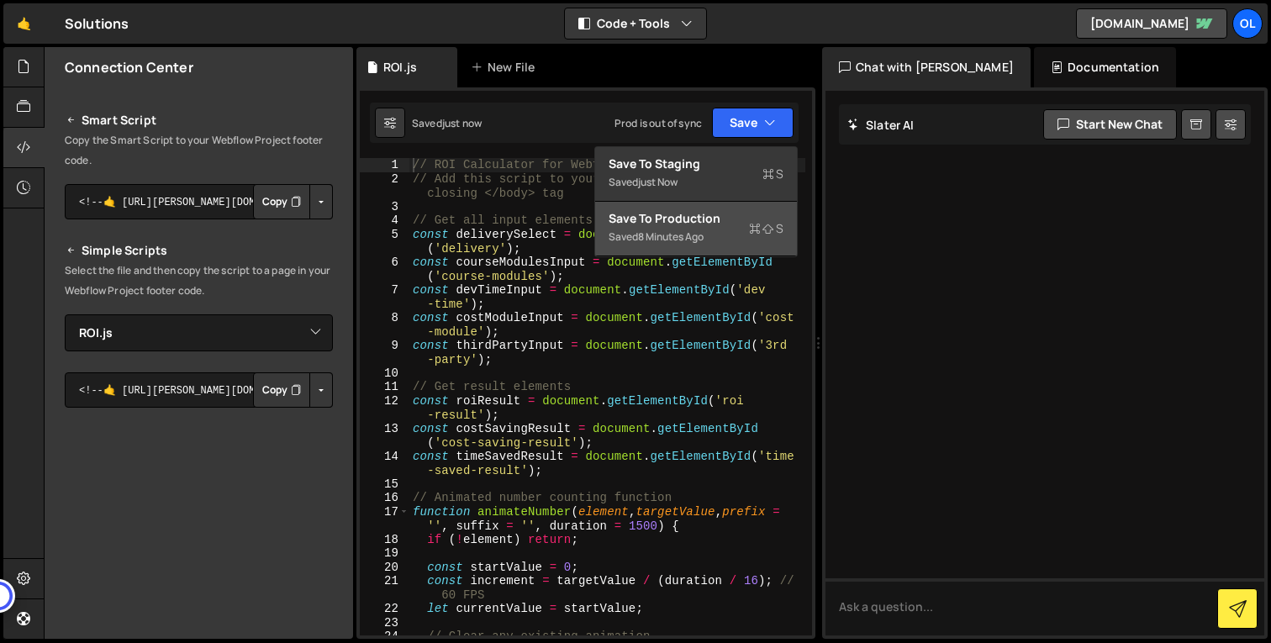
click at [734, 215] on div "Save to Production S" at bounding box center [696, 218] width 175 height 17
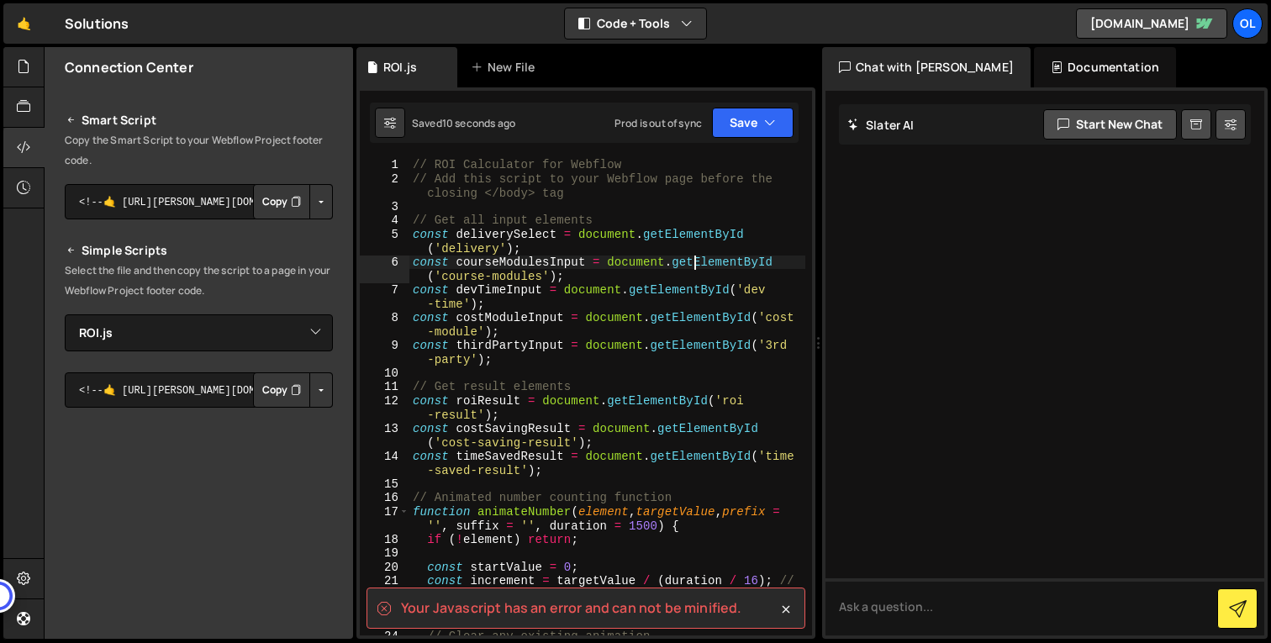
click at [697, 264] on div "// ROI Calculator for Webflow // Add this script to your Webflow page before th…" at bounding box center [607, 410] width 396 height 505
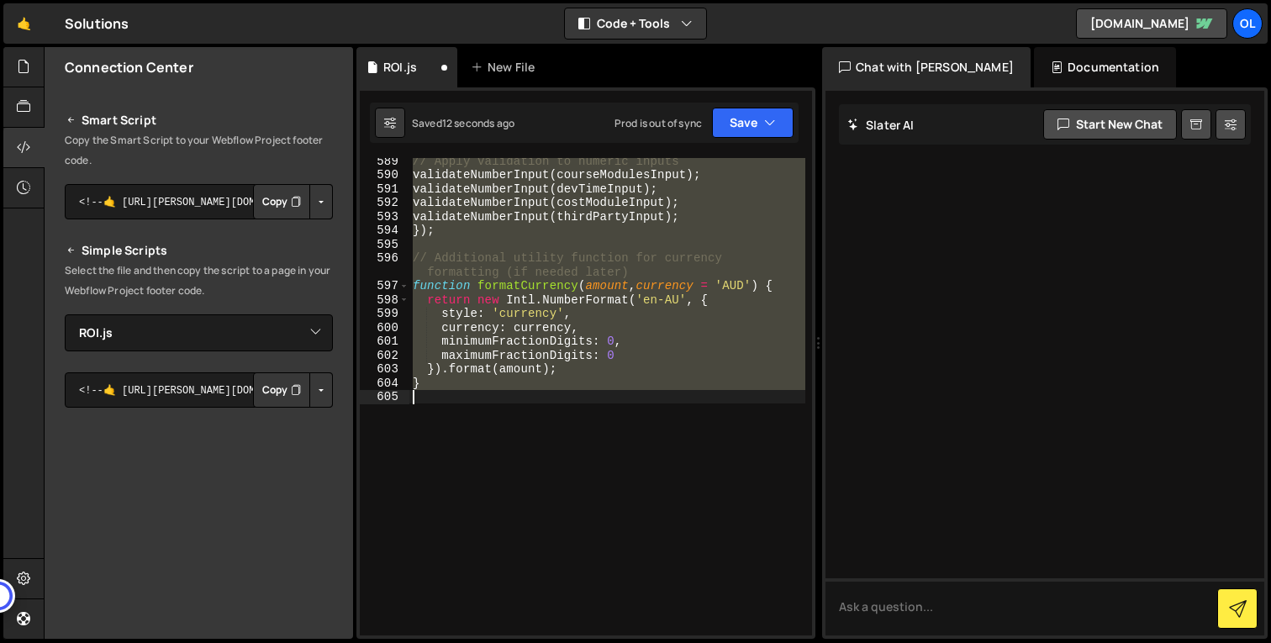
paste textarea
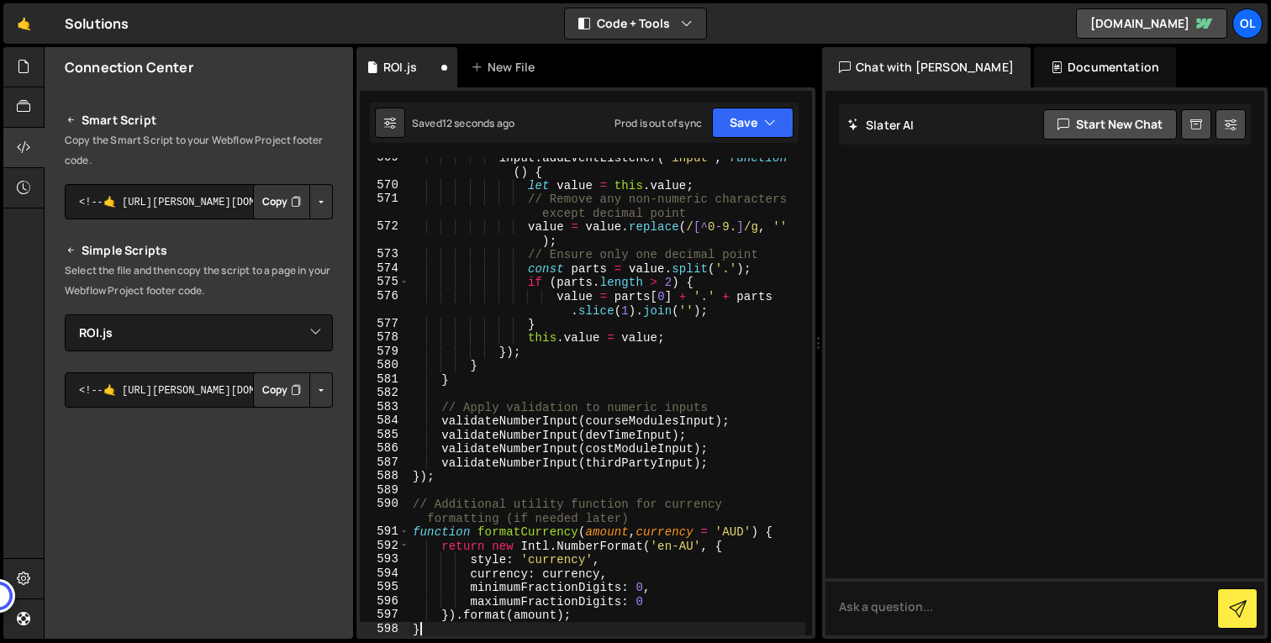
scroll to position [10066, 0]
click at [689, 212] on div "input . addEventListener ( 'input' , function ( ) { let value = this . value ; …" at bounding box center [607, 410] width 396 height 520
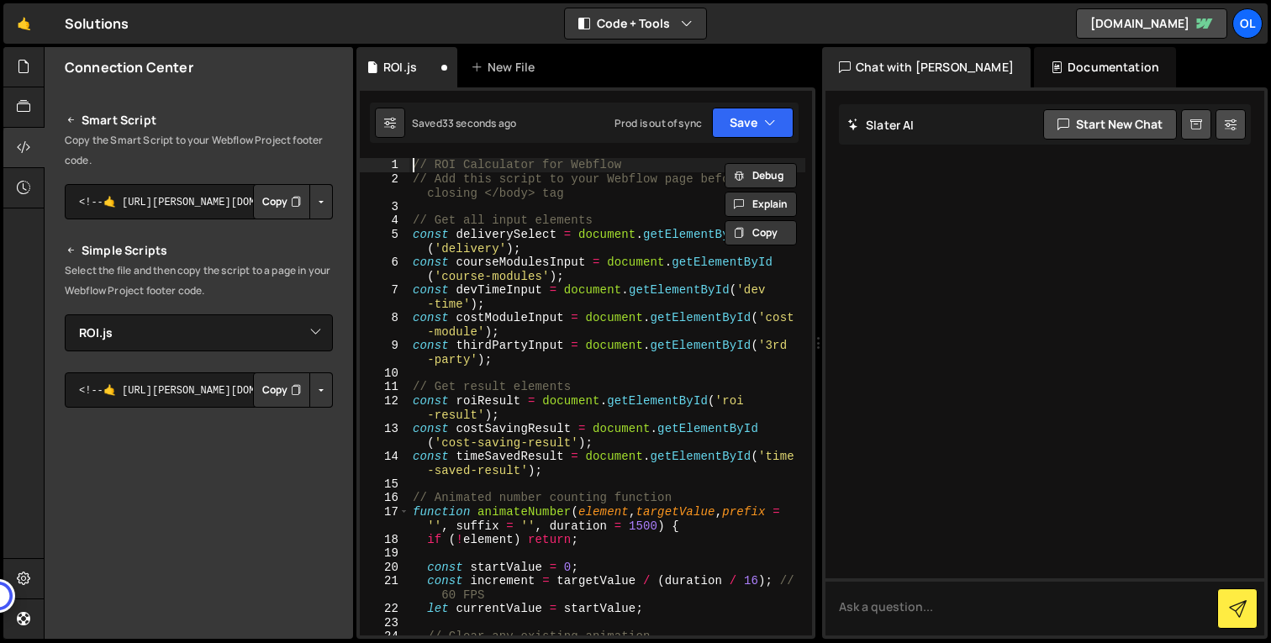
scroll to position [0, 0]
click at [609, 267] on div "// ROI Calculator for Webflow // Add this script to your Webflow page before th…" at bounding box center [607, 410] width 396 height 505
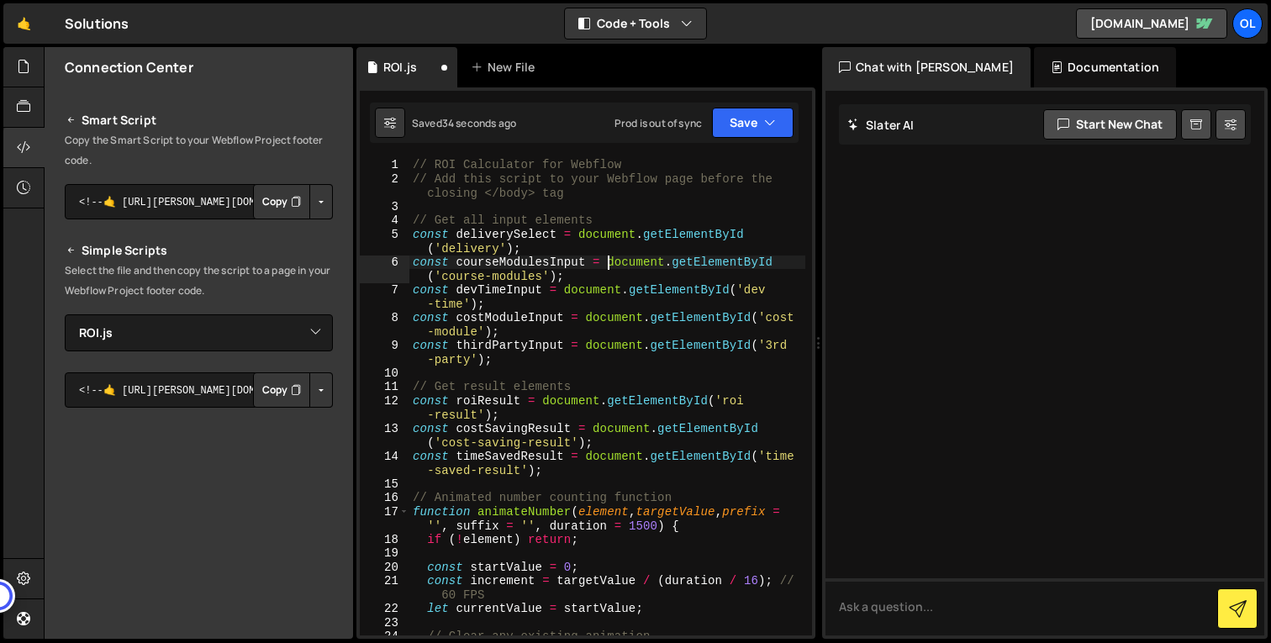
type textarea "}"
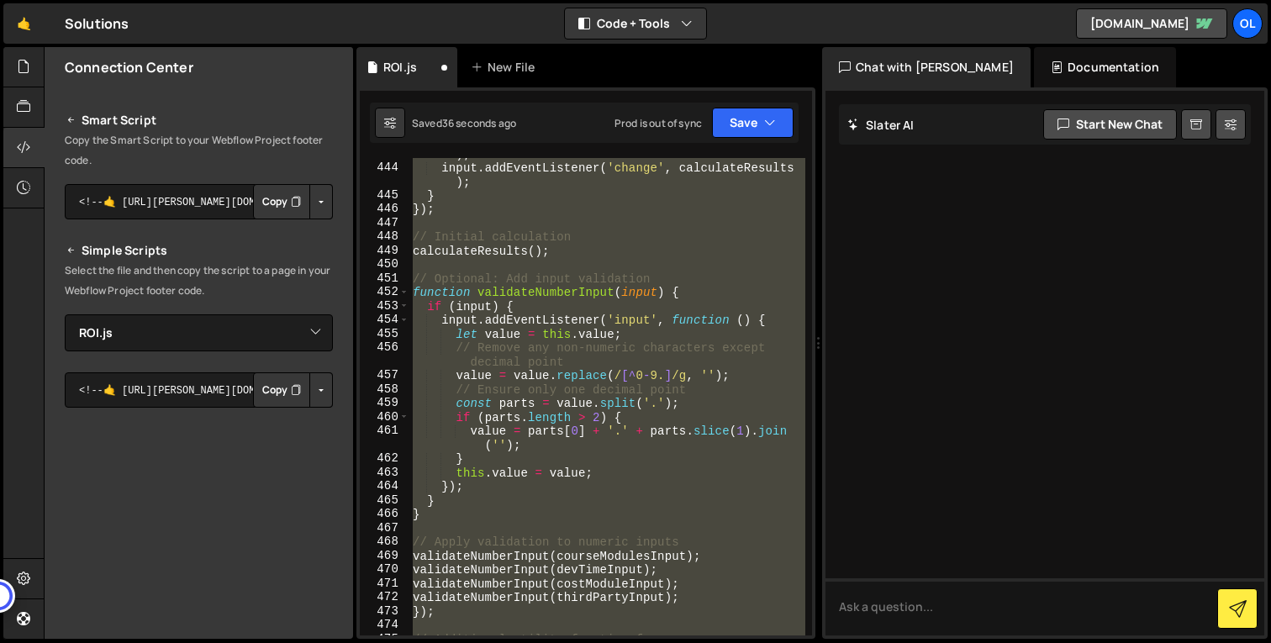
scroll to position [7420, 0]
click at [609, 267] on div "input . addEventListener ( 'input' , calculateResults ) ; input . addEventListe…" at bounding box center [607, 397] width 396 height 478
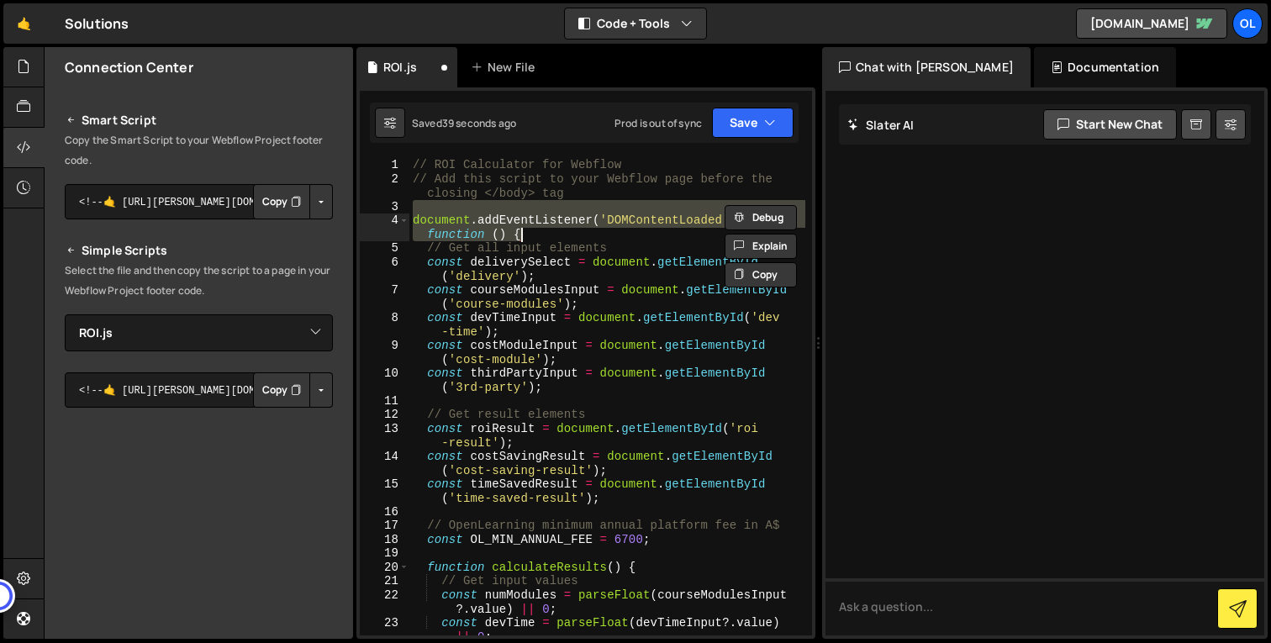
scroll to position [1911, 0]
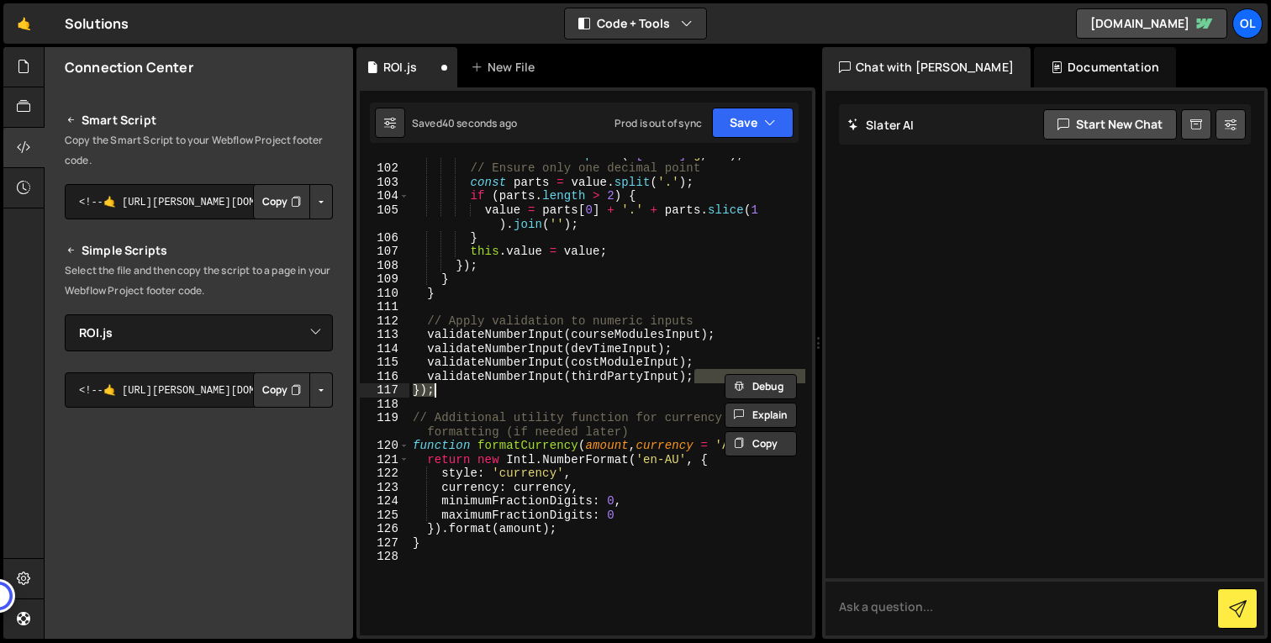
type textarea "validateNumberInput(thirdPartyInput);"
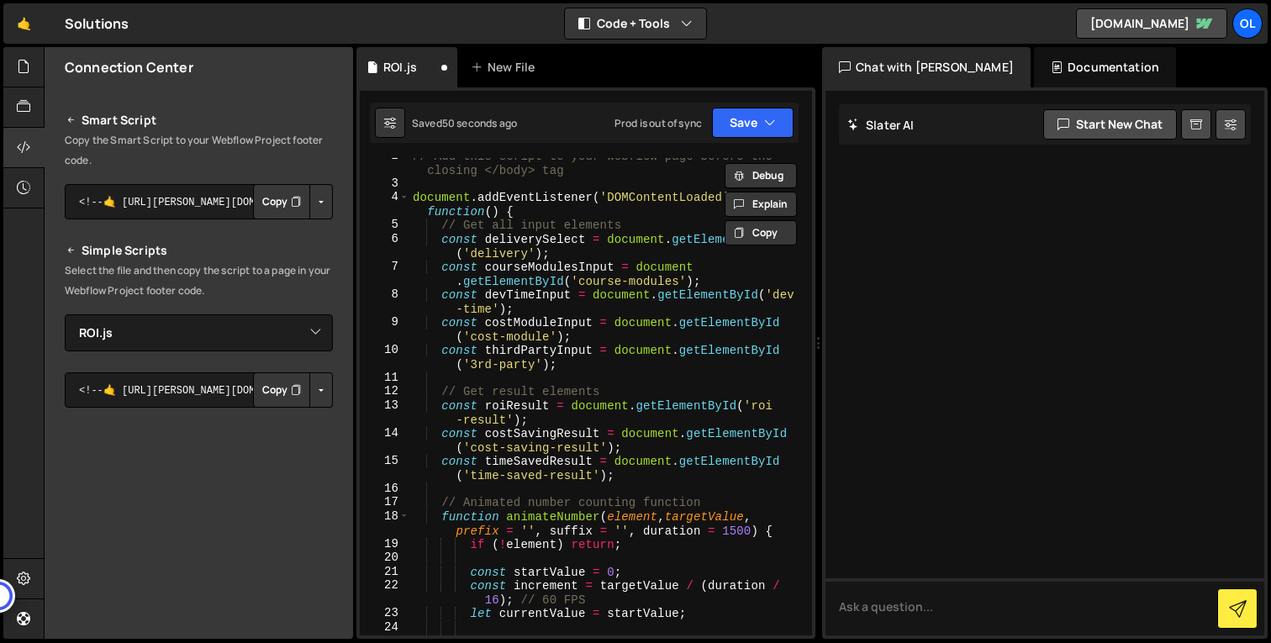
scroll to position [18, 0]
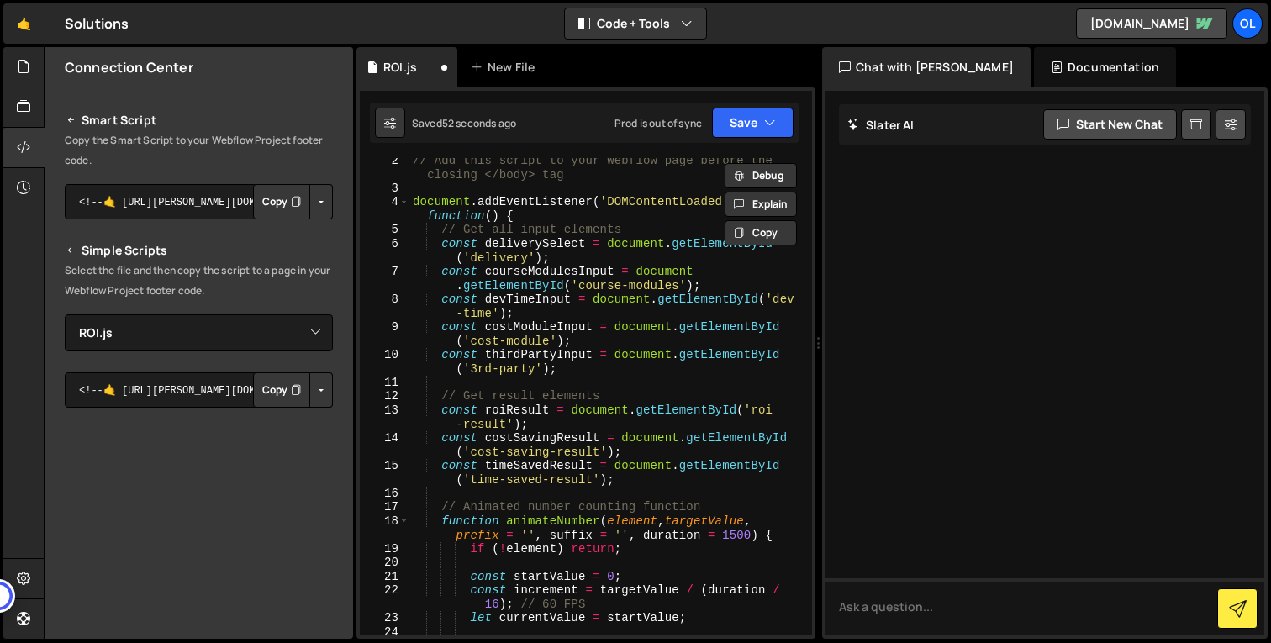
click at [532, 211] on div "// Add this script to your Webflow page before the closing </body> tag document…" at bounding box center [607, 413] width 396 height 520
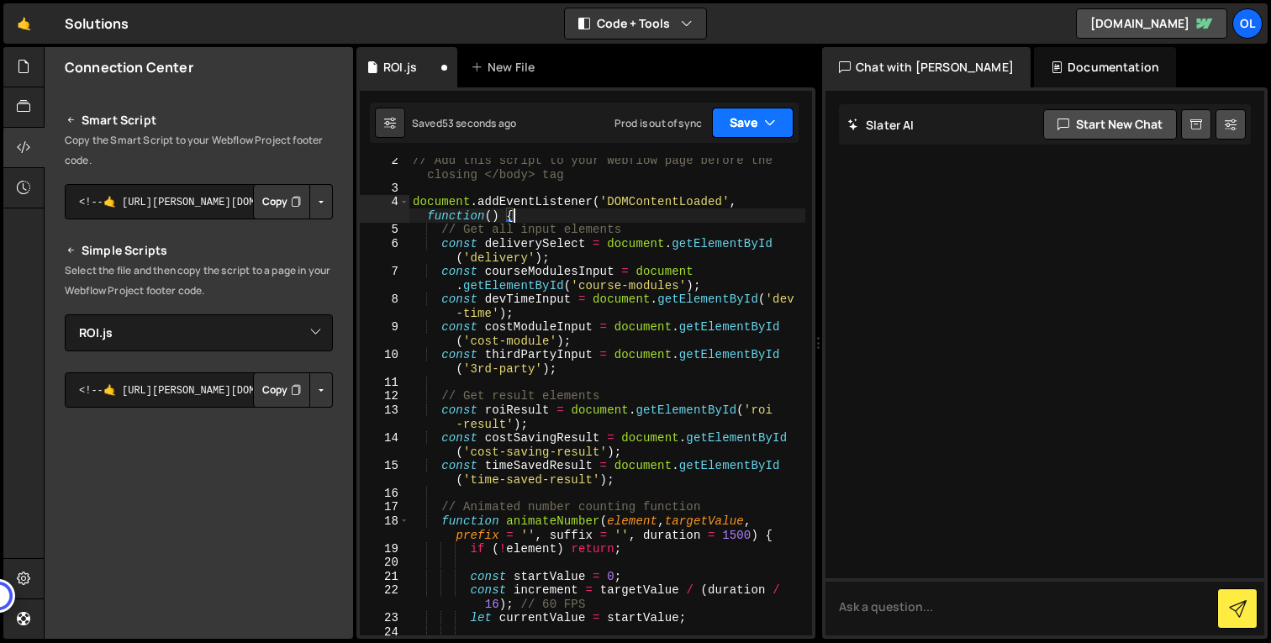
click at [752, 116] on button "Save" at bounding box center [753, 123] width 82 height 30
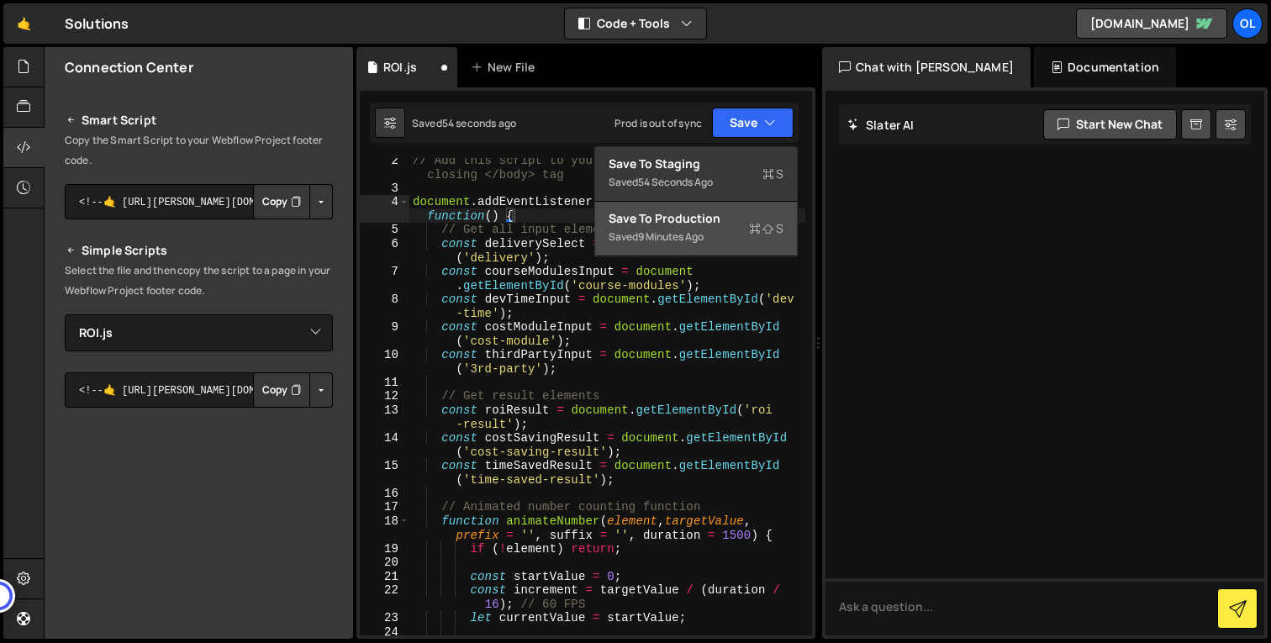
click at [710, 239] on div "Saved 9 minutes ago" at bounding box center [696, 237] width 175 height 20
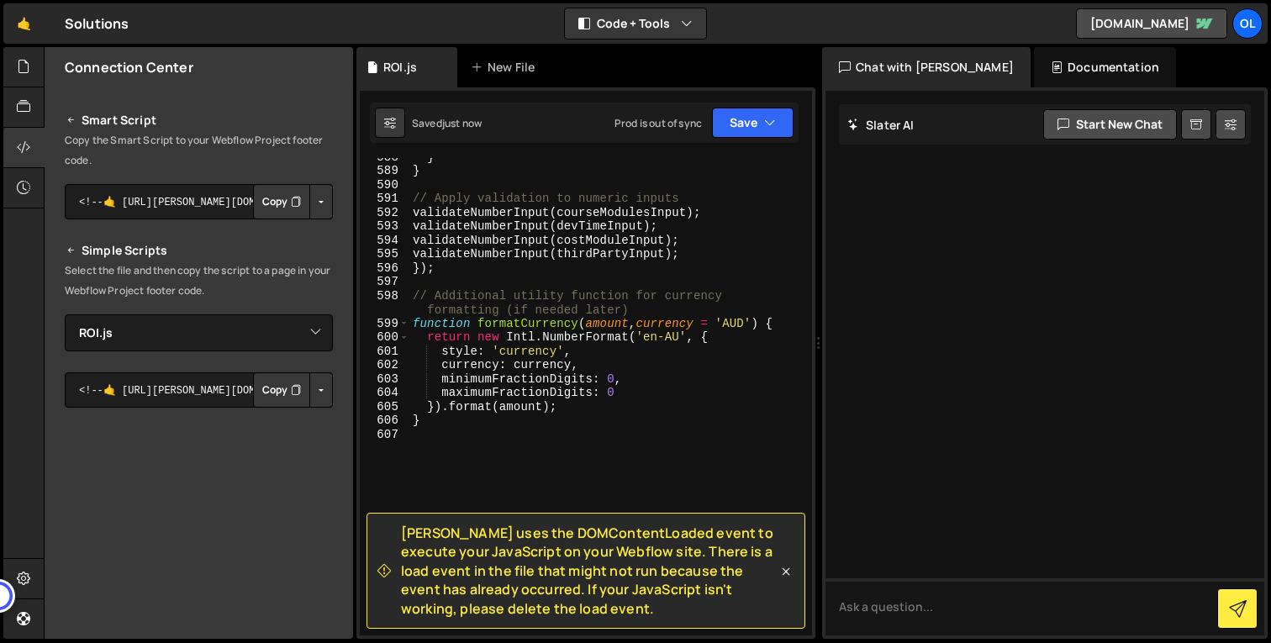
scroll to position [9835, 0]
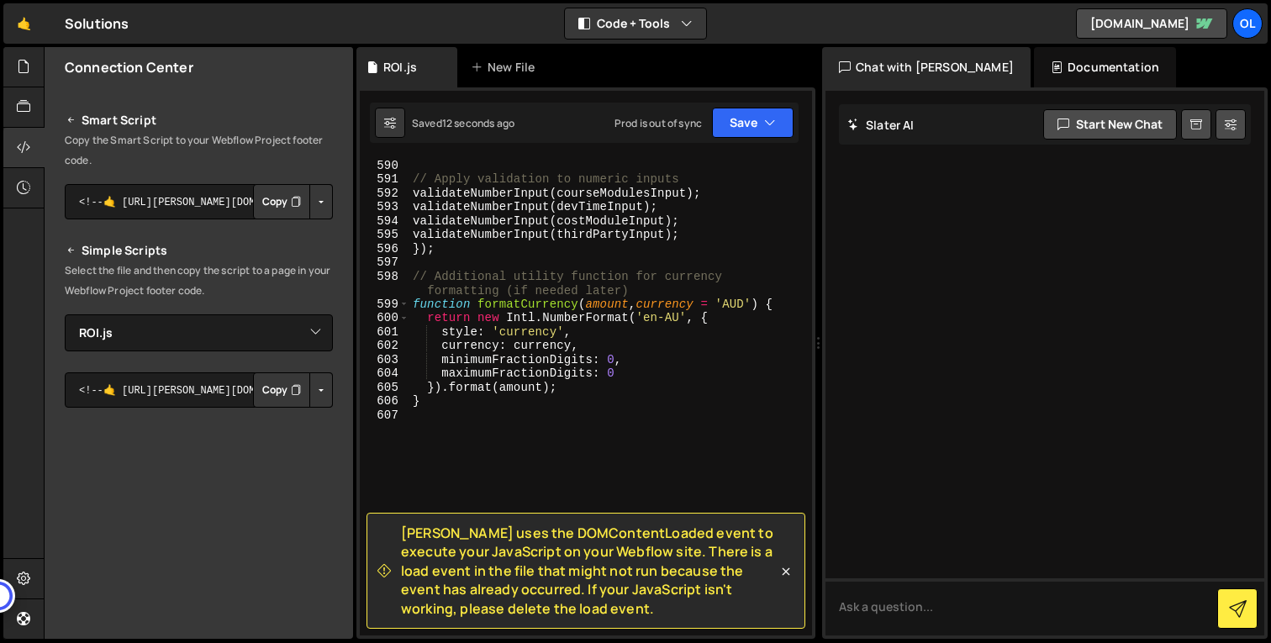
drag, startPoint x: 551, startPoint y: 611, endPoint x: 393, endPoint y: 535, distance: 175.6
click at [393, 535] on div "[PERSON_NAME] uses the DOMContentLoaded event to execute your JavaScript on you…" at bounding box center [578, 571] width 400 height 94
copy span "[PERSON_NAME] uses the DOMContentLoaded event to execute your JavaScript on you…"
click at [683, 311] on div "} // Apply validation to numeric inputs validateNumberInput ( courseModulesInpu…" at bounding box center [607, 397] width 396 height 505
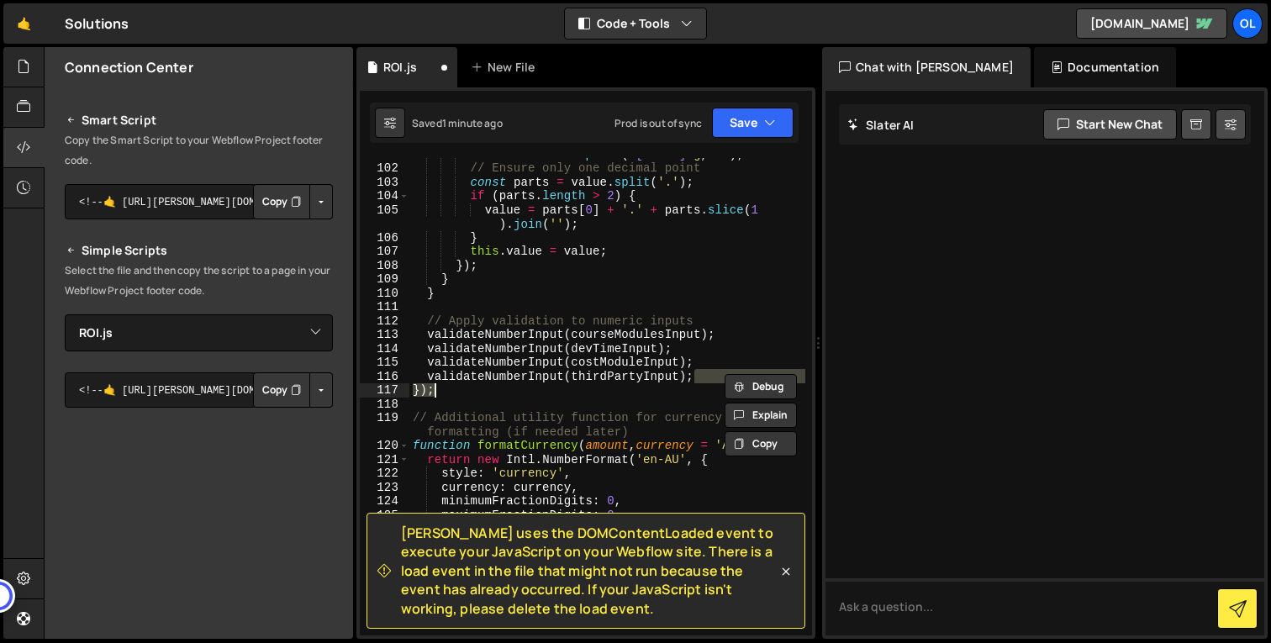
scroll to position [1911, 0]
type textarea "validateNumberInput(thirdPartyInput);"
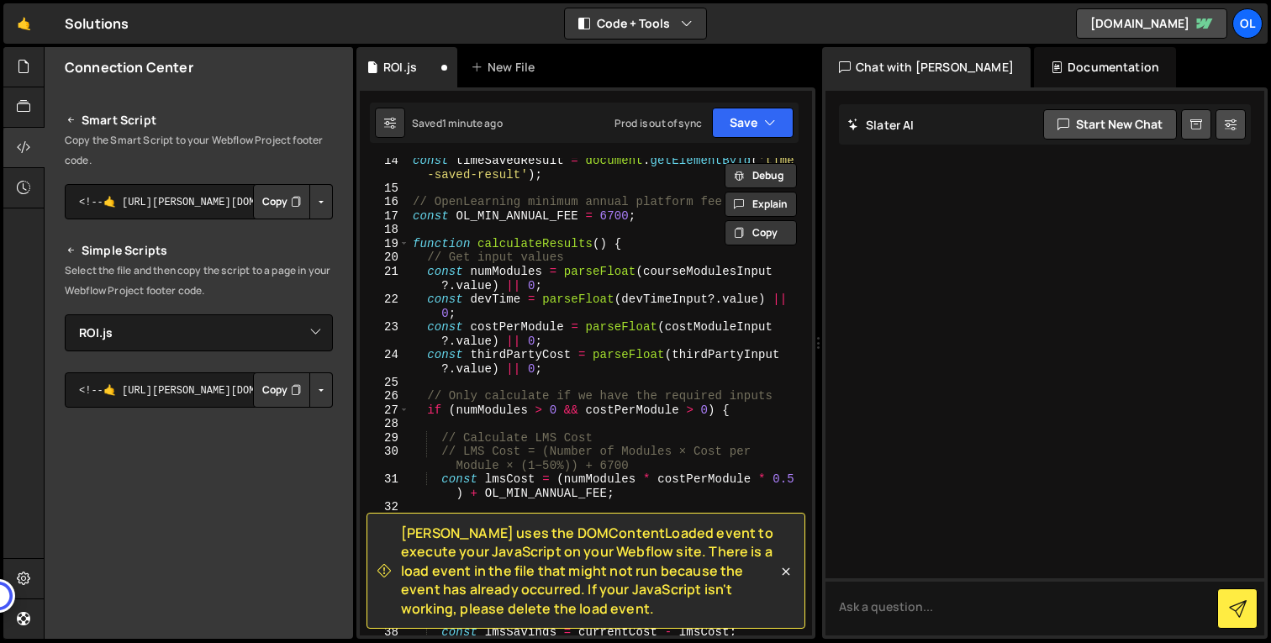
scroll to position [0, 0]
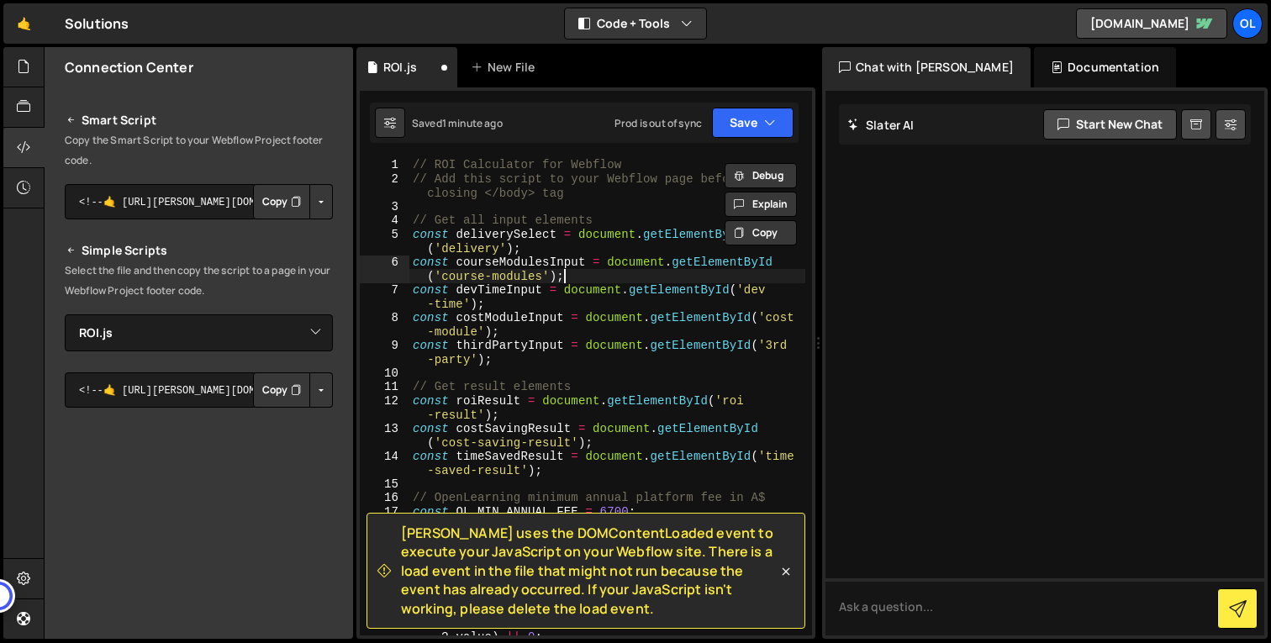
click at [652, 274] on div "// ROI Calculator for Webflow // Add this script to your Webflow page before th…" at bounding box center [607, 418] width 396 height 520
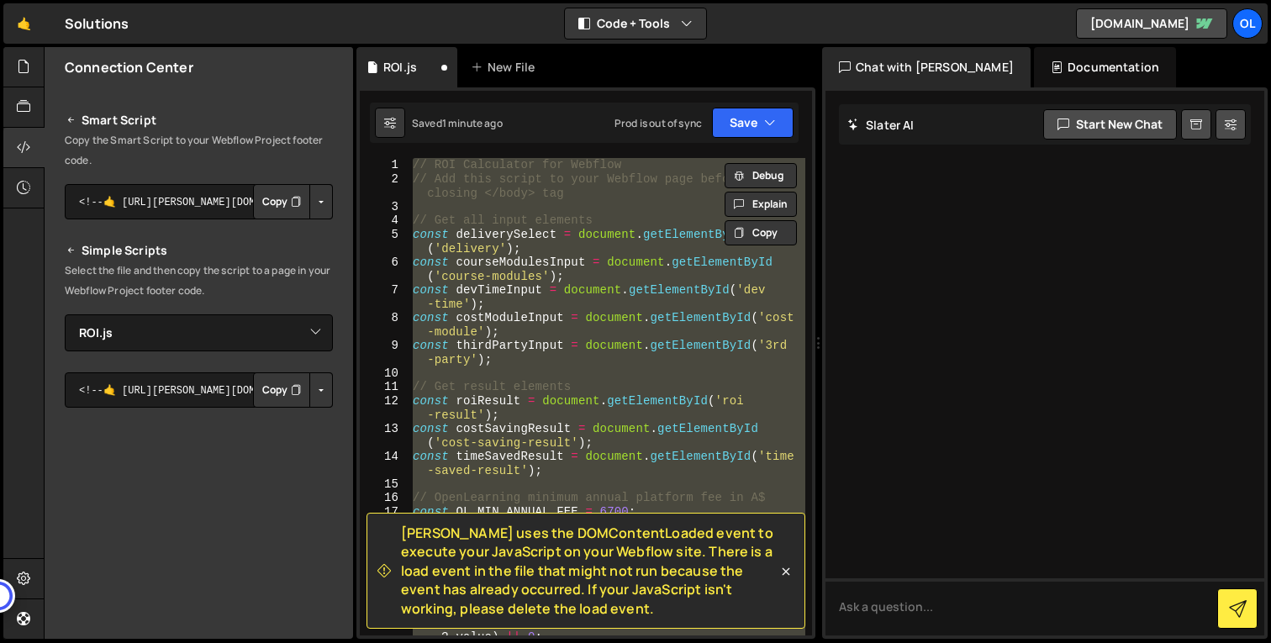
paste textarea
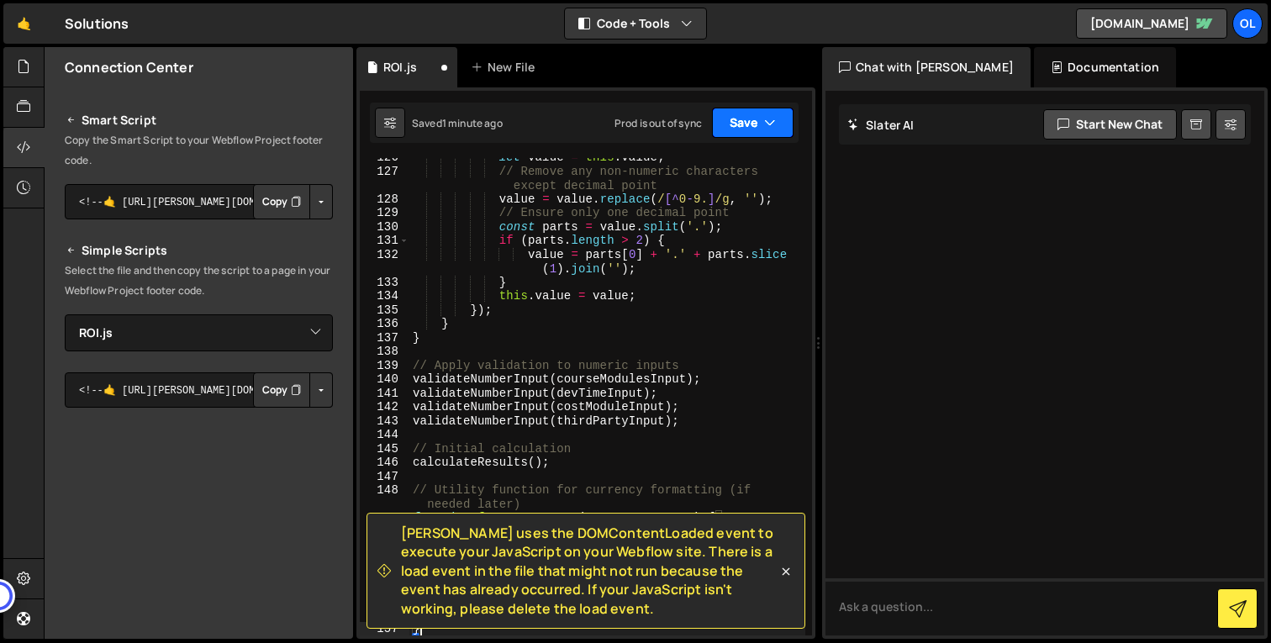
click at [772, 119] on icon "button" at bounding box center [770, 122] width 12 height 17
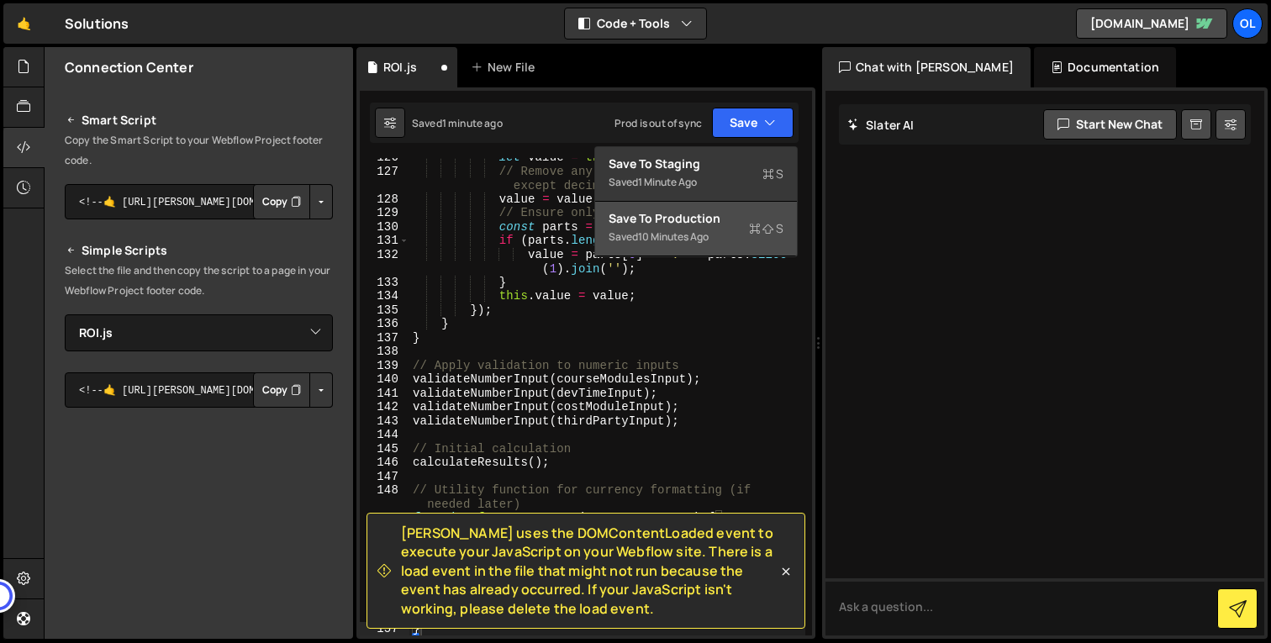
click at [739, 224] on div "Save to Production S" at bounding box center [696, 218] width 175 height 17
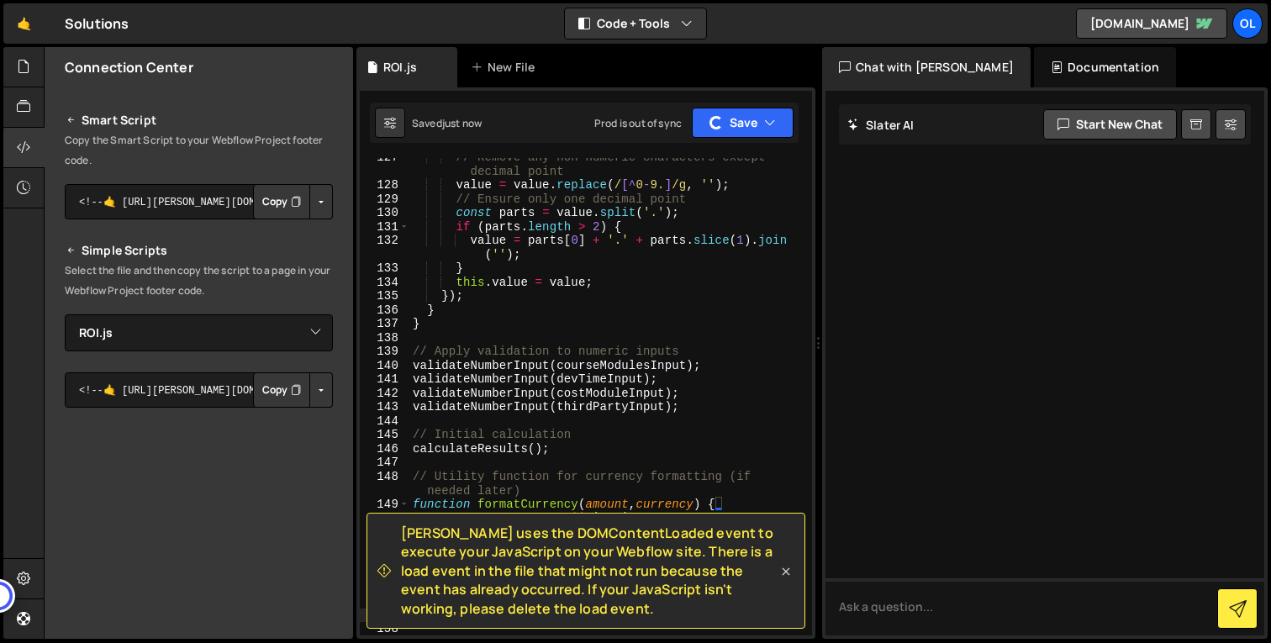
click at [784, 571] on icon at bounding box center [786, 571] width 17 height 17
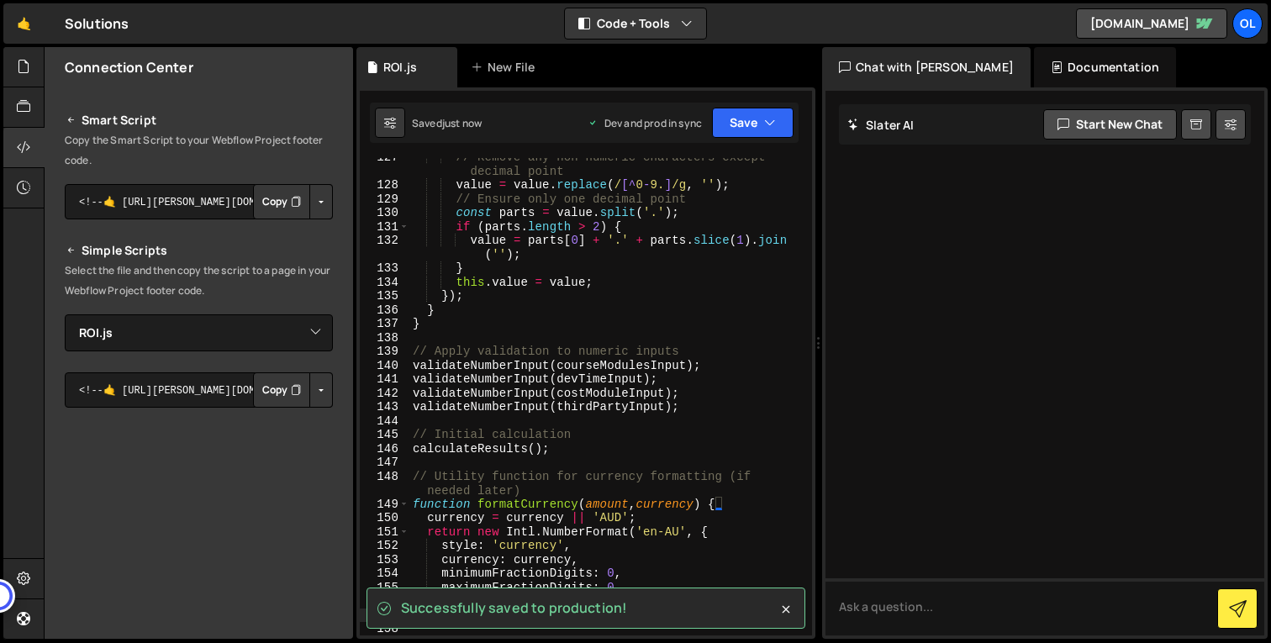
click at [713, 246] on div "// Remove any non-numeric characters except decimal point value = value . repla…" at bounding box center [607, 410] width 396 height 520
click at [771, 124] on icon "button" at bounding box center [770, 122] width 12 height 17
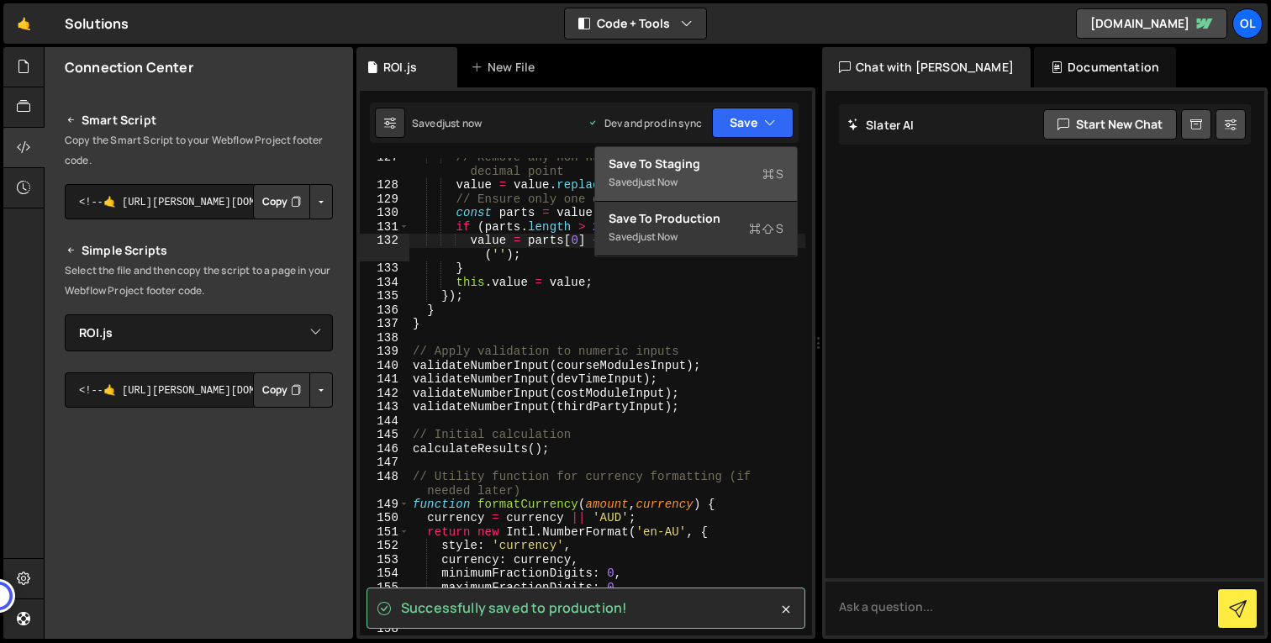
click at [752, 171] on div "Save to Staging S" at bounding box center [696, 164] width 175 height 17
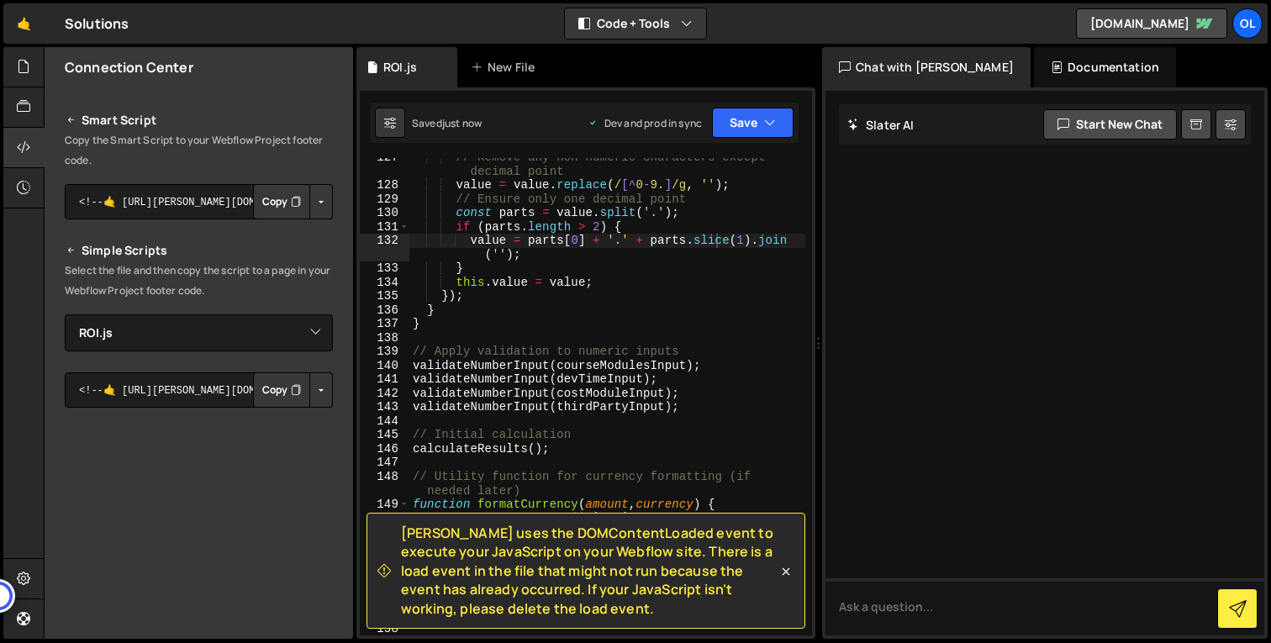
click at [728, 254] on div "// Remove any non-numeric characters except decimal point value = value . repla…" at bounding box center [607, 410] width 396 height 520
type textarea "// ROI Calculator for Webflow with [PERSON_NAME]"
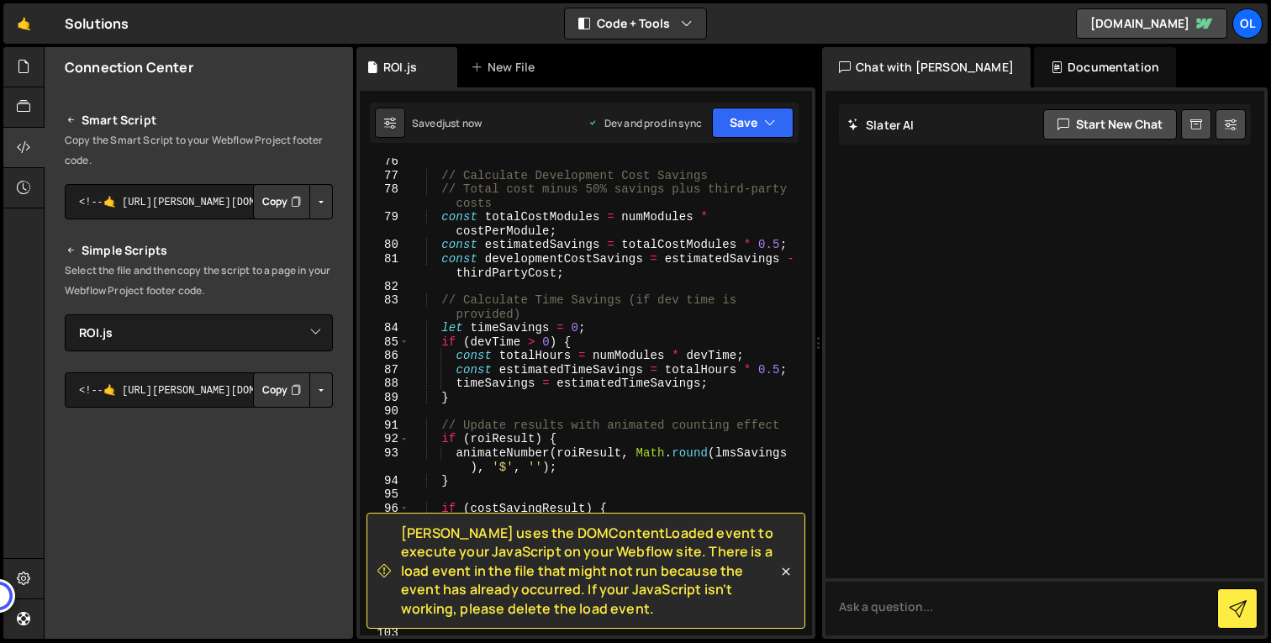
scroll to position [1363, 0]
